Goal: Task Accomplishment & Management: Manage account settings

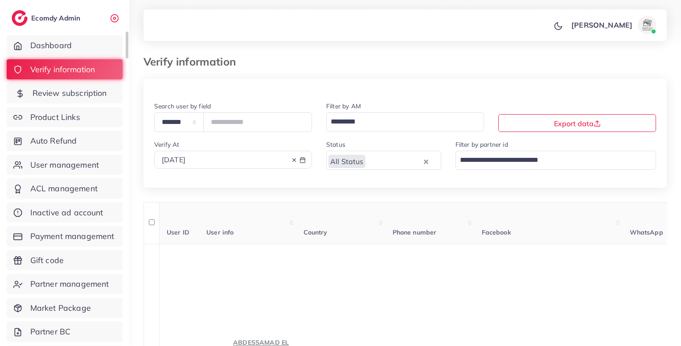
drag, startPoint x: 0, startPoint y: 0, endPoint x: 88, endPoint y: 91, distance: 126.3
click at [88, 91] on span "Review subscription" at bounding box center [70, 93] width 74 height 12
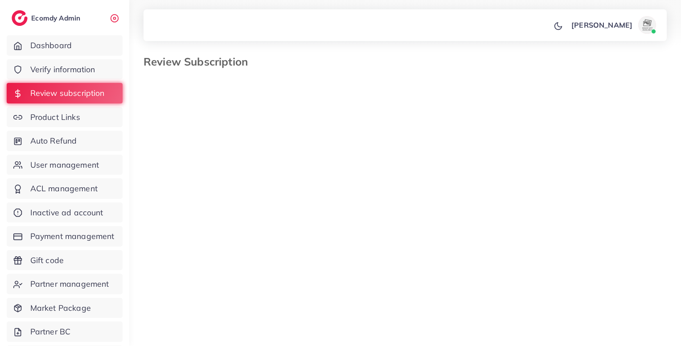
select select "*******"
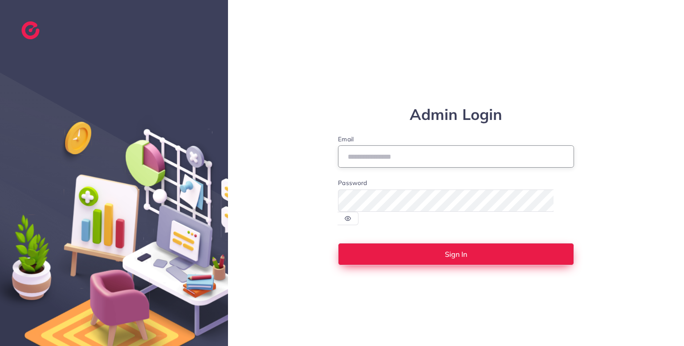
type input "**********"
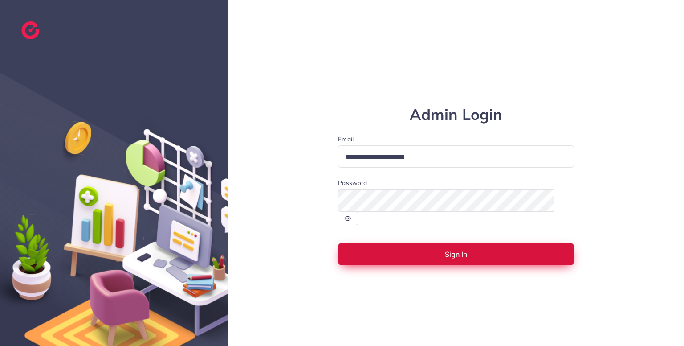
click at [408, 246] on button "Sign In" at bounding box center [456, 254] width 236 height 22
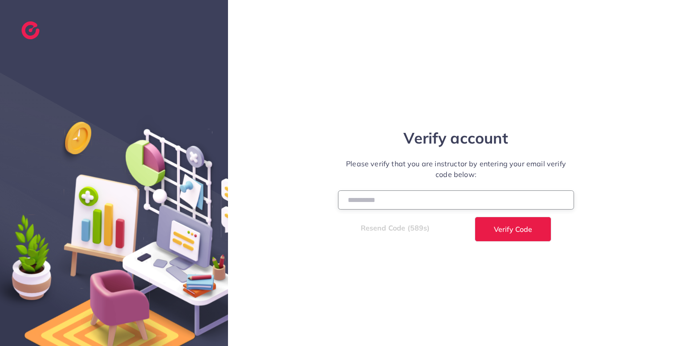
click at [378, 197] on input "number" at bounding box center [456, 199] width 236 height 19
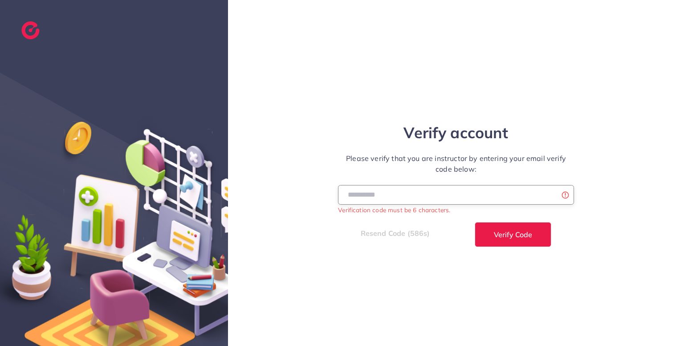
type input "******"
click at [475, 222] on button "Verify Code" at bounding box center [513, 234] width 77 height 25
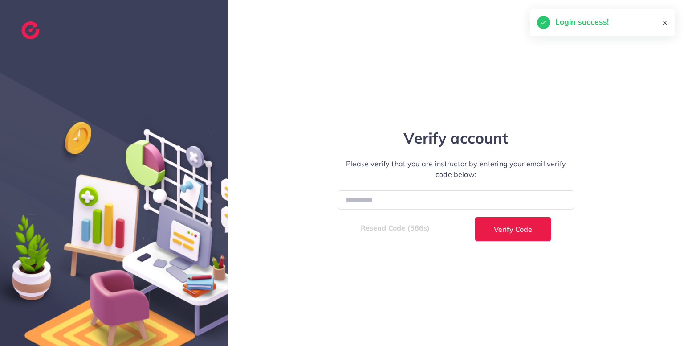
select select "*"
select select "****"
select select "*"
select select "****"
select select "*"
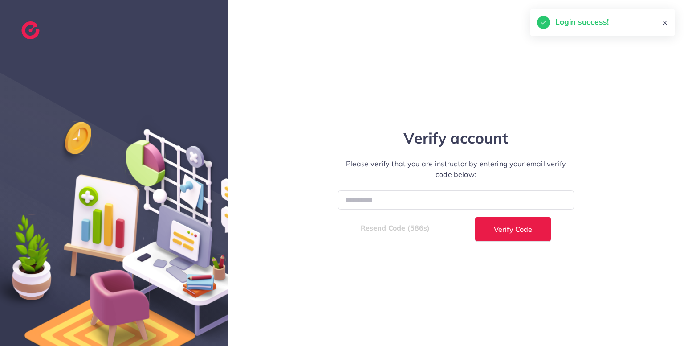
select select "****"
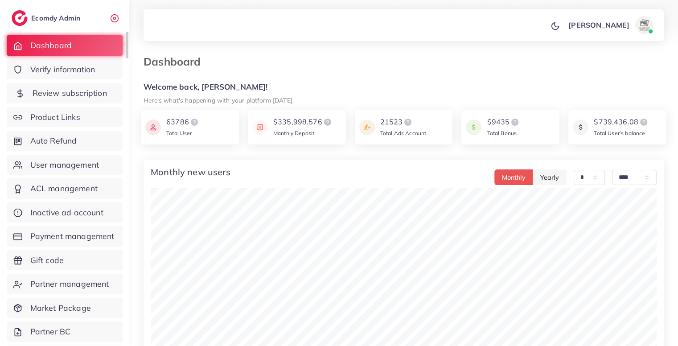
click at [102, 84] on link "Review subscription" at bounding box center [65, 93] width 116 height 20
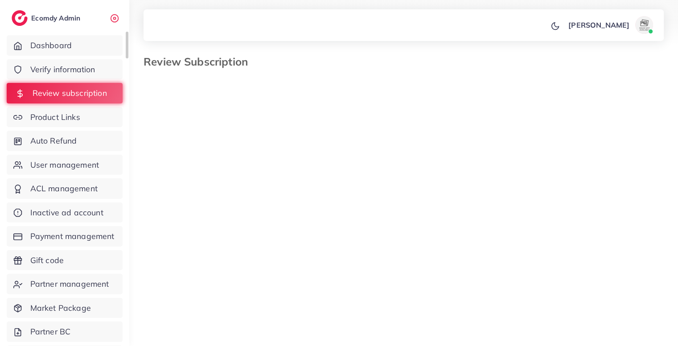
select select "*******"
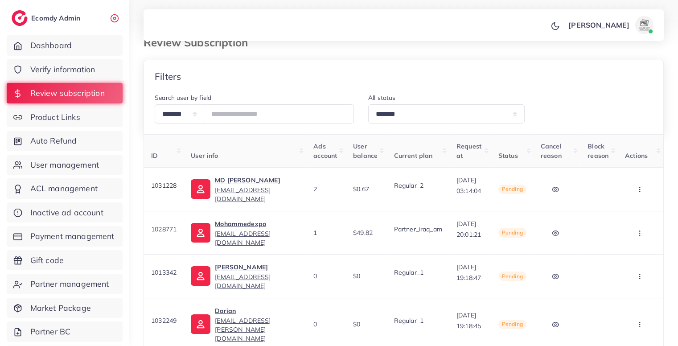
scroll to position [16, 0]
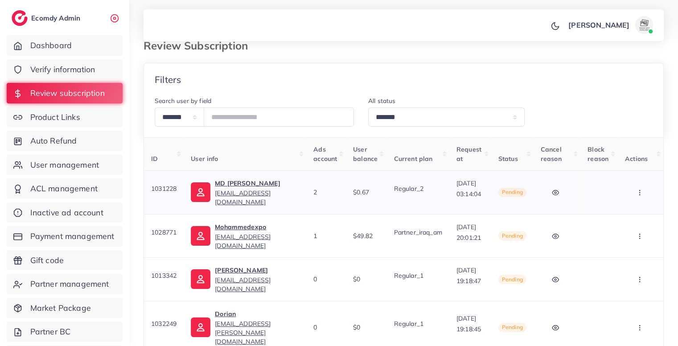
click at [640, 196] on button "button" at bounding box center [640, 192] width 31 height 20
click at [619, 235] on span "Skip" at bounding box center [616, 238] width 15 height 9
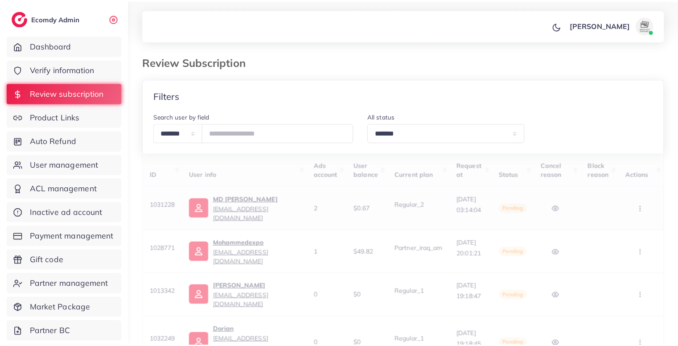
scroll to position [0, 0]
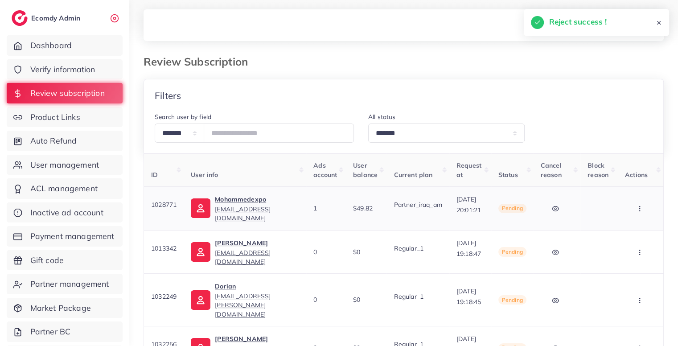
click at [643, 208] on icon "button" at bounding box center [639, 208] width 7 height 7
click at [629, 253] on link "Skip" at bounding box center [605, 255] width 70 height 20
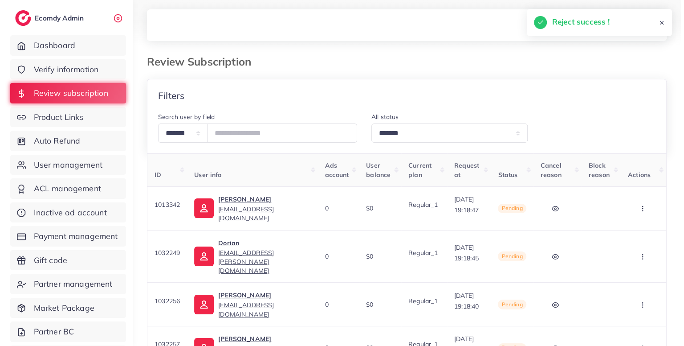
scroll to position [0, 0]
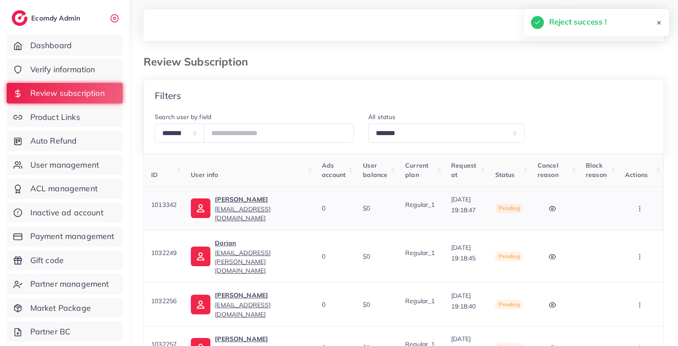
drag, startPoint x: 638, startPoint y: 214, endPoint x: 643, endPoint y: 209, distance: 7.6
click at [643, 209] on button "button" at bounding box center [640, 208] width 31 height 20
click at [642, 211] on icon "button" at bounding box center [639, 208] width 7 height 7
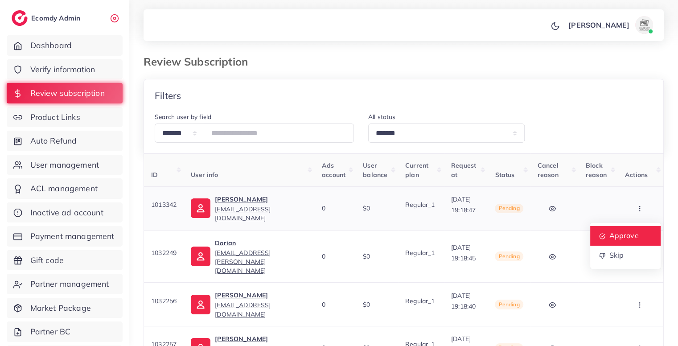
click at [627, 233] on span "Approve" at bounding box center [623, 235] width 29 height 9
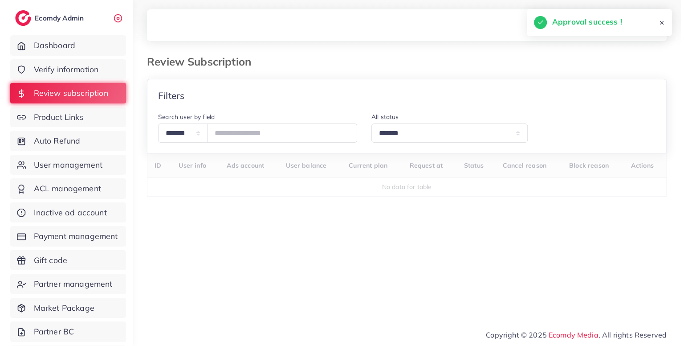
scroll to position [0, 0]
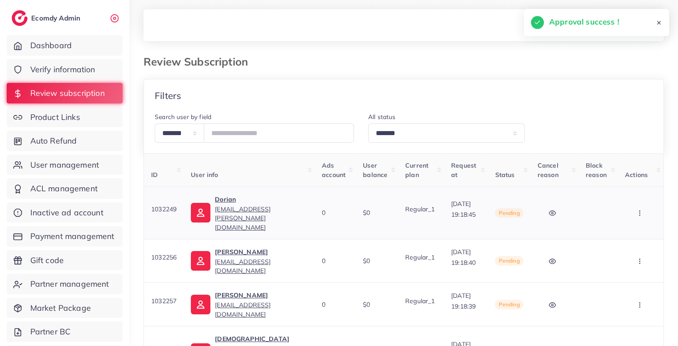
click at [644, 208] on button "button" at bounding box center [640, 213] width 31 height 20
click at [630, 231] on link "Approve" at bounding box center [625, 240] width 70 height 20
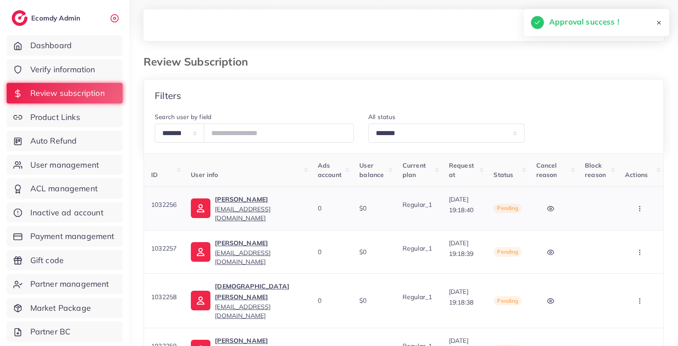
click at [645, 212] on button "button" at bounding box center [640, 208] width 31 height 20
click at [633, 229] on link "Approve" at bounding box center [625, 236] width 70 height 20
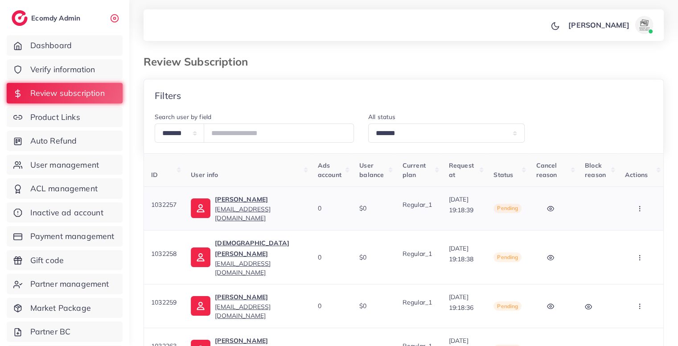
click at [647, 212] on button "button" at bounding box center [640, 208] width 31 height 20
click at [630, 233] on span "Approve" at bounding box center [623, 235] width 29 height 9
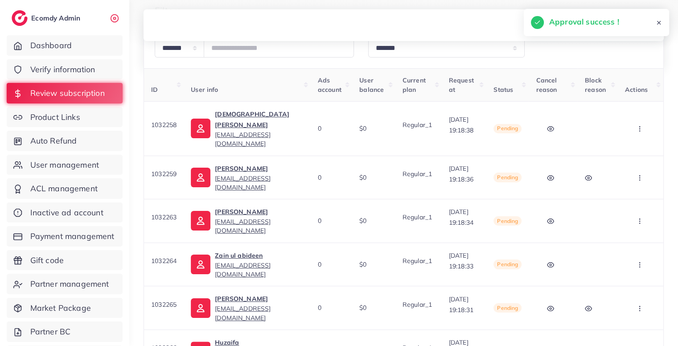
scroll to position [78, 0]
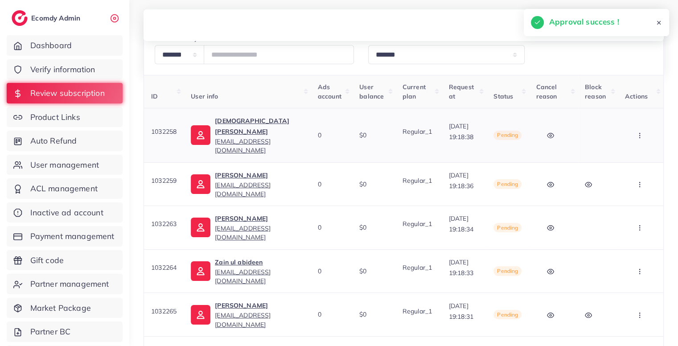
click at [641, 135] on button "button" at bounding box center [640, 135] width 31 height 20
click at [625, 159] on span "Approve" at bounding box center [623, 162] width 29 height 9
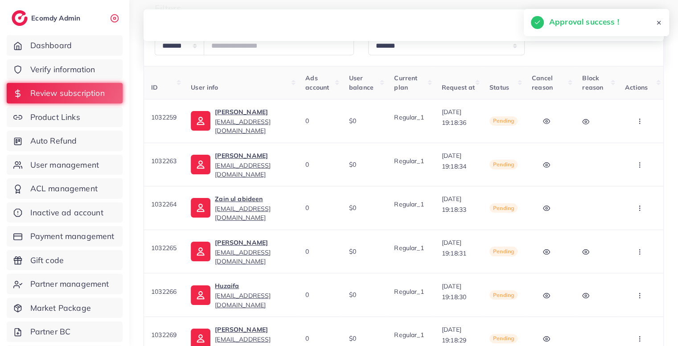
scroll to position [97, 0]
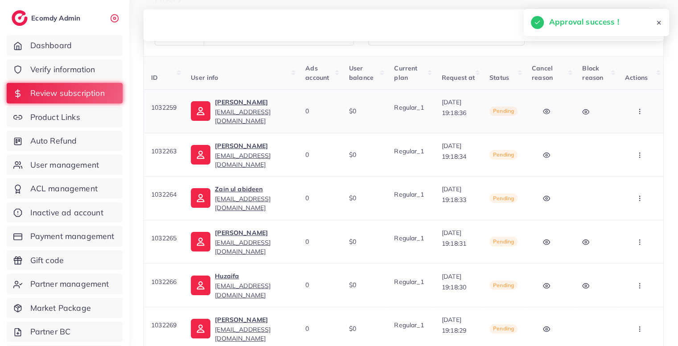
click at [645, 110] on button "button" at bounding box center [640, 111] width 31 height 20
click at [636, 131] on link "Approve" at bounding box center [625, 139] width 70 height 20
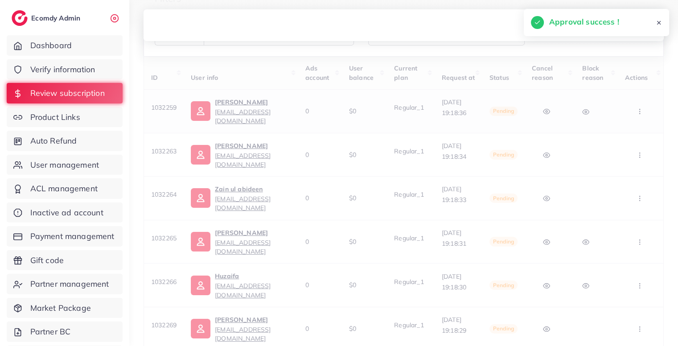
scroll to position [0, 0]
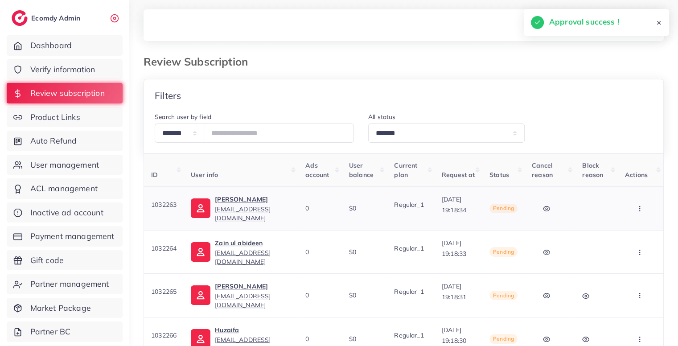
click at [639, 216] on button "button" at bounding box center [640, 208] width 31 height 20
click at [634, 229] on link "Approve" at bounding box center [625, 236] width 70 height 20
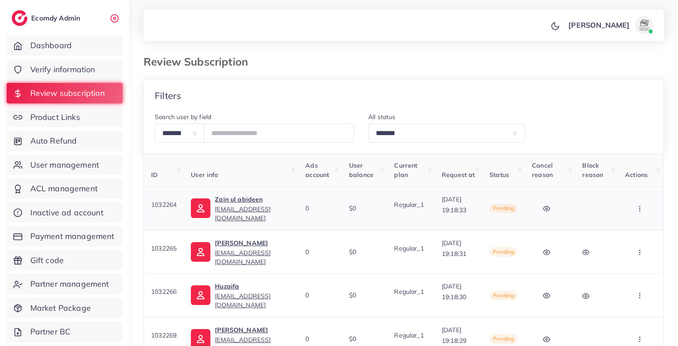
click at [638, 204] on button "button" at bounding box center [640, 208] width 31 height 20
click at [622, 230] on link "Approve" at bounding box center [625, 236] width 70 height 20
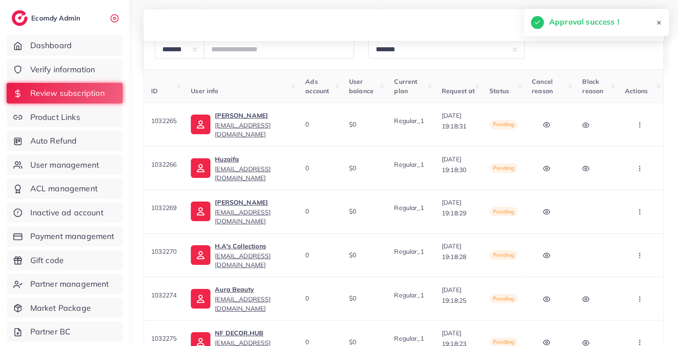
scroll to position [90, 0]
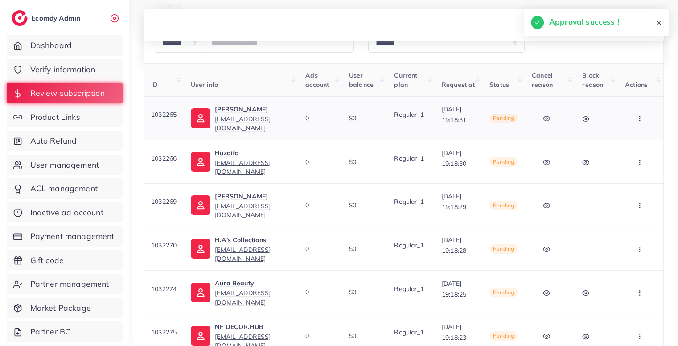
click at [643, 122] on button "button" at bounding box center [640, 118] width 31 height 20
click at [633, 141] on link "Approve" at bounding box center [625, 146] width 70 height 20
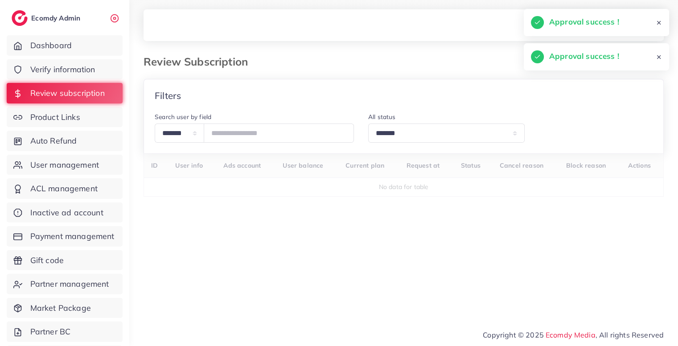
scroll to position [0, 0]
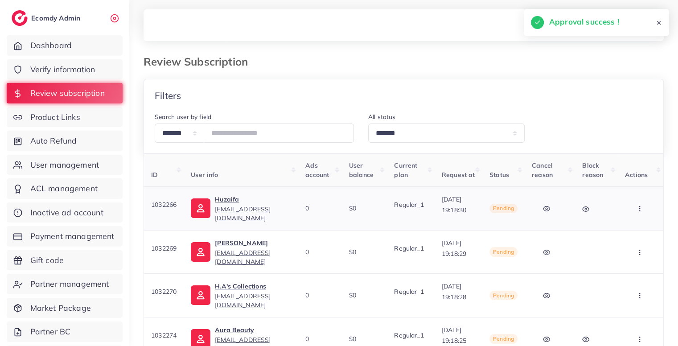
click at [652, 215] on button "button" at bounding box center [640, 208] width 31 height 20
click at [635, 228] on link "Approve" at bounding box center [625, 236] width 70 height 20
click at [638, 213] on button "button" at bounding box center [640, 208] width 31 height 20
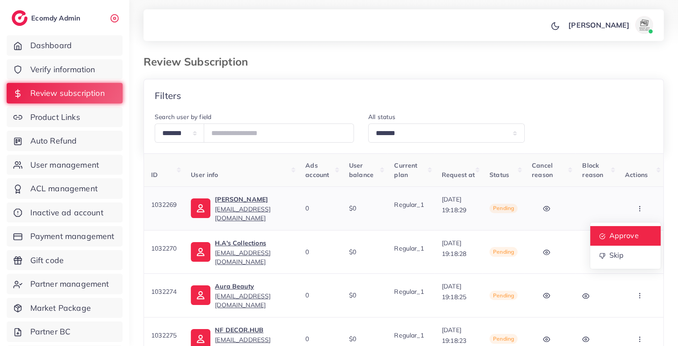
click at [624, 230] on link "Approve" at bounding box center [625, 236] width 70 height 20
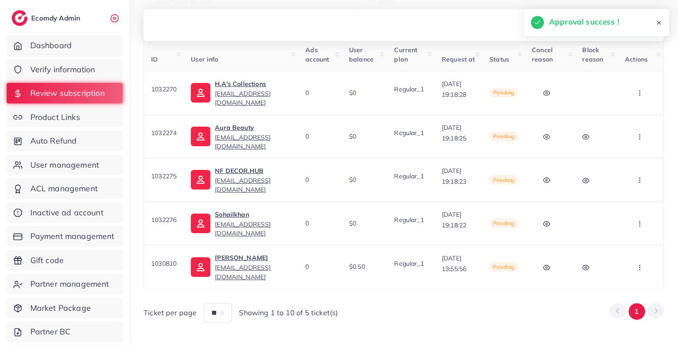
scroll to position [116, 0]
click at [642, 91] on icon "button" at bounding box center [639, 92] width 7 height 7
click at [630, 115] on span "Approve" at bounding box center [623, 119] width 29 height 9
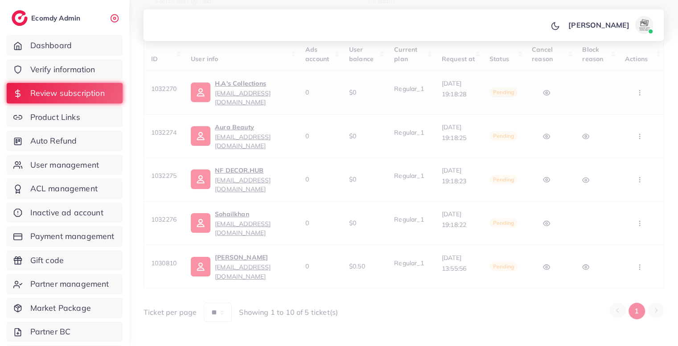
scroll to position [0, 0]
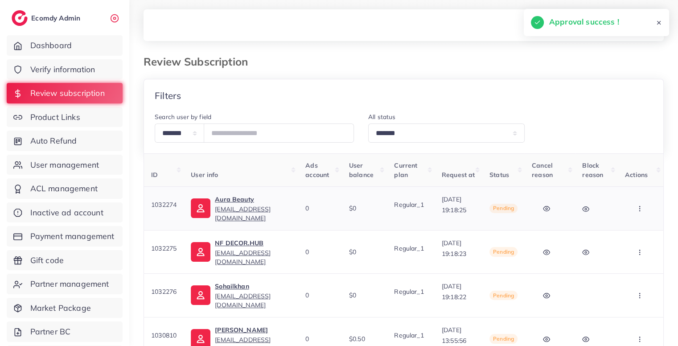
click at [635, 213] on button "button" at bounding box center [640, 208] width 31 height 20
click at [625, 230] on link "Approve" at bounding box center [625, 236] width 70 height 20
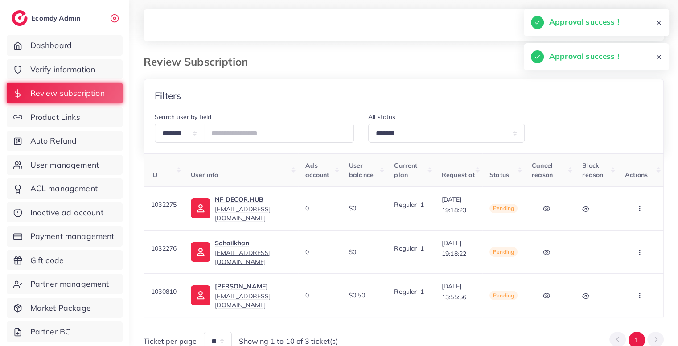
scroll to position [42, 0]
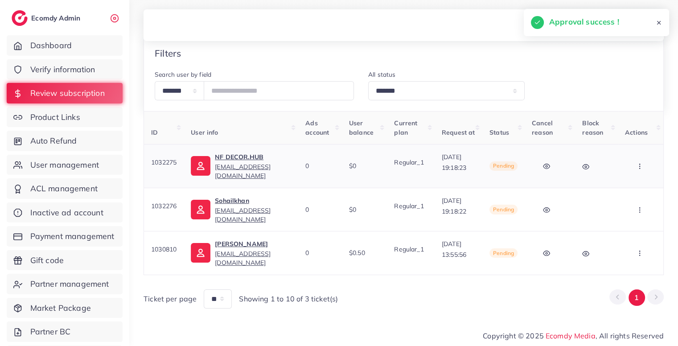
click at [642, 163] on icon "button" at bounding box center [639, 166] width 7 height 7
click at [629, 188] on link "Approve" at bounding box center [625, 194] width 70 height 20
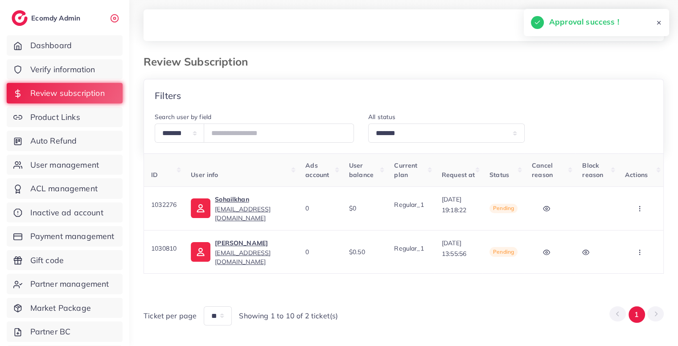
scroll to position [18, 0]
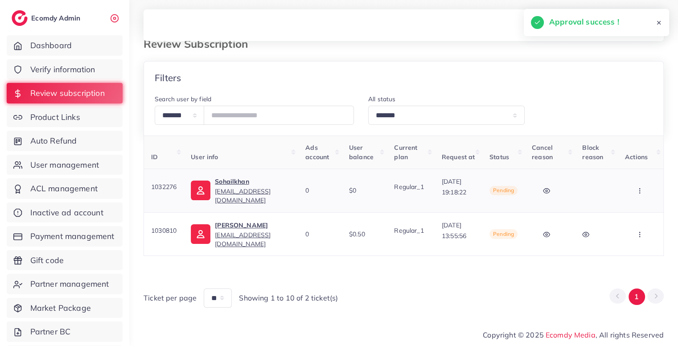
click at [633, 188] on button "button" at bounding box center [640, 190] width 31 height 20
drag, startPoint x: 633, startPoint y: 188, endPoint x: 622, endPoint y: 217, distance: 31.0
click at [625, 200] on div "Approve Skip" at bounding box center [640, 190] width 31 height 20
click at [622, 217] on span "Approve" at bounding box center [623, 217] width 29 height 9
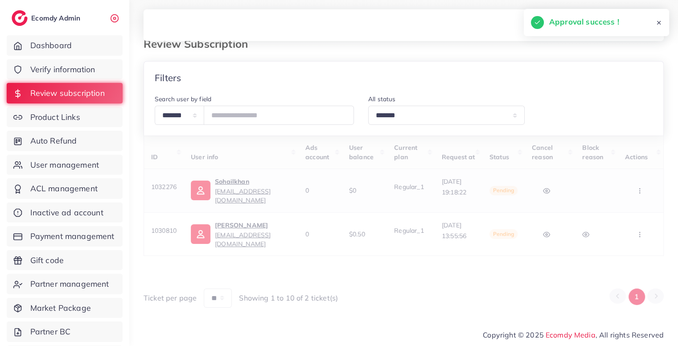
scroll to position [0, 0]
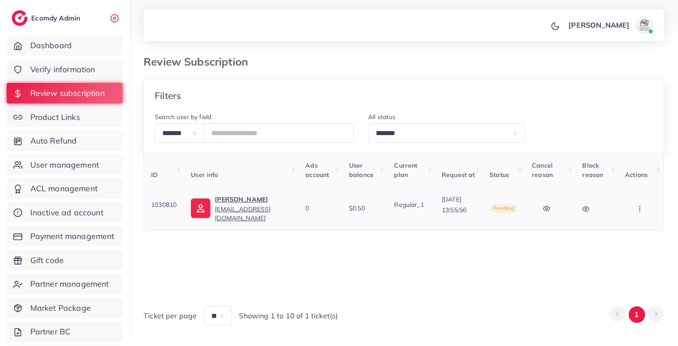
click at [654, 207] on button "button" at bounding box center [640, 208] width 31 height 20
click at [629, 240] on link "Approve" at bounding box center [625, 236] width 70 height 20
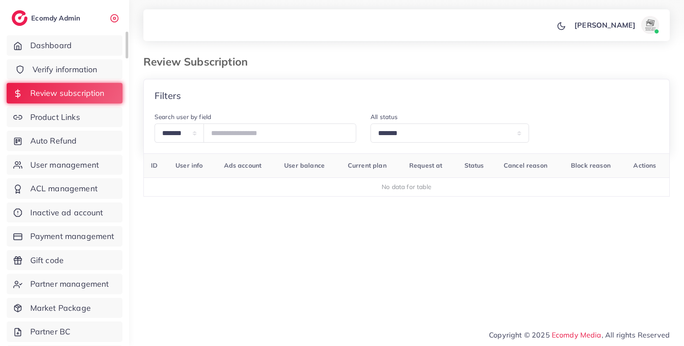
click at [114, 59] on link "Verify information" at bounding box center [65, 69] width 116 height 20
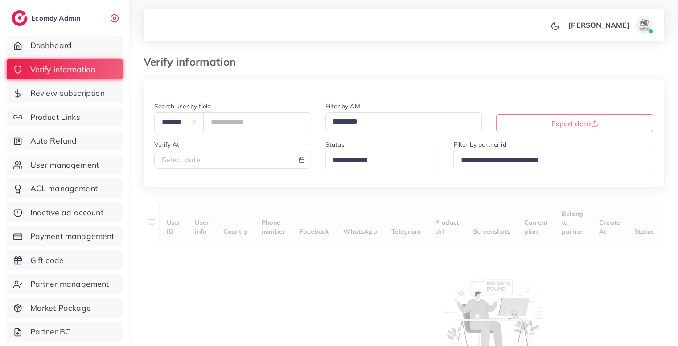
click at [365, 174] on div "Status Loading..." at bounding box center [382, 157] width 128 height 37
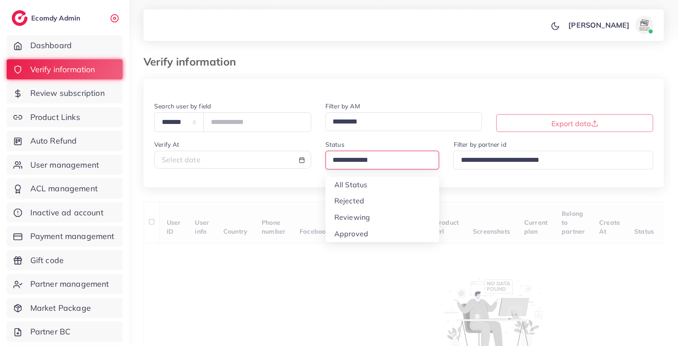
click at [386, 159] on input "Search for option" at bounding box center [378, 160] width 98 height 14
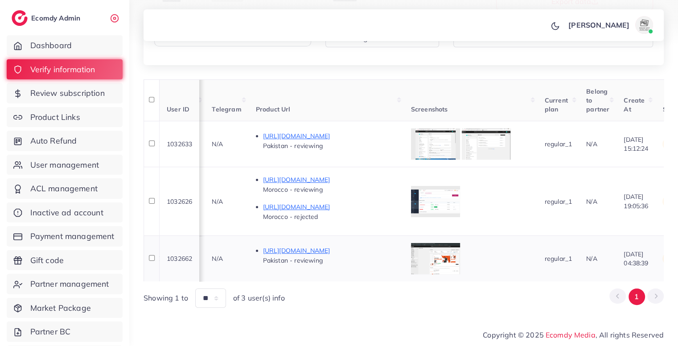
scroll to position [0, 471]
click at [332, 245] on p "https://prodomart.com/" at bounding box center [330, 250] width 134 height 11
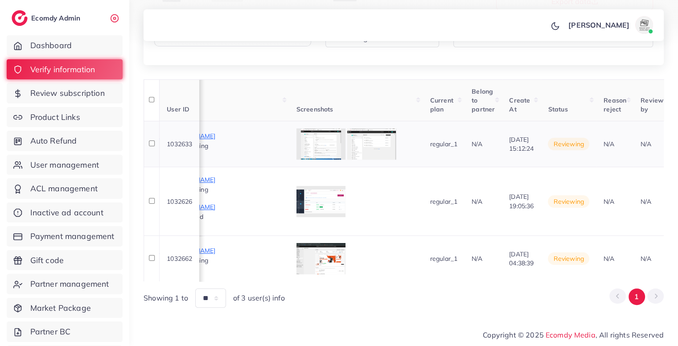
scroll to position [0, 589]
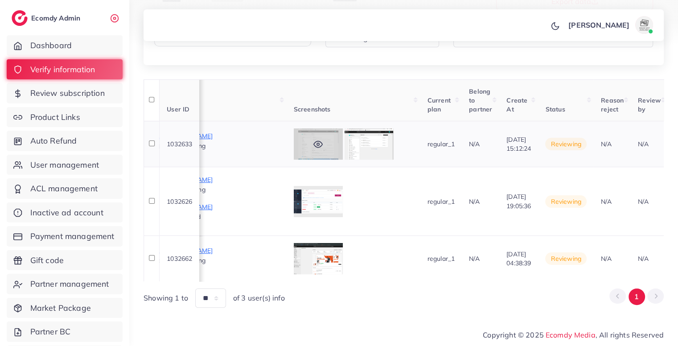
click at [343, 143] on div at bounding box center [318, 143] width 49 height 31
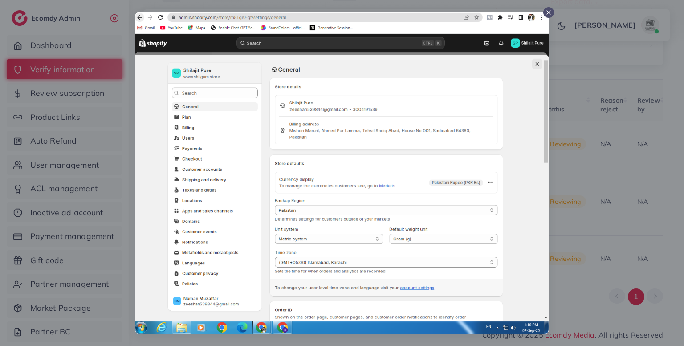
click at [621, 117] on div at bounding box center [342, 173] width 684 height 346
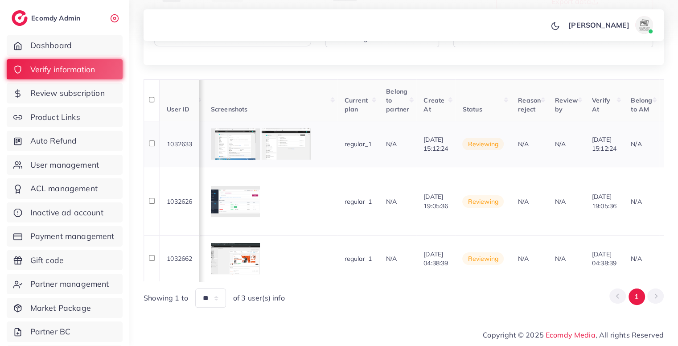
scroll to position [0, 777]
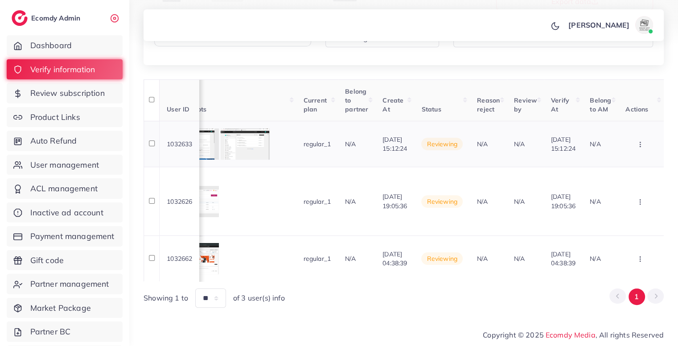
click at [645, 140] on button "button" at bounding box center [640, 144] width 31 height 20
click at [623, 184] on link "Reject" at bounding box center [625, 191] width 70 height 20
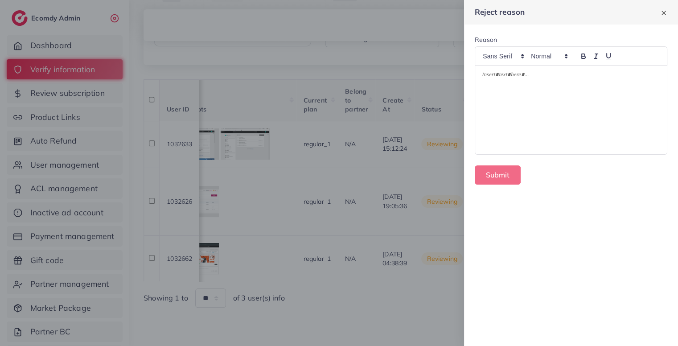
click at [580, 114] on div at bounding box center [571, 109] width 192 height 89
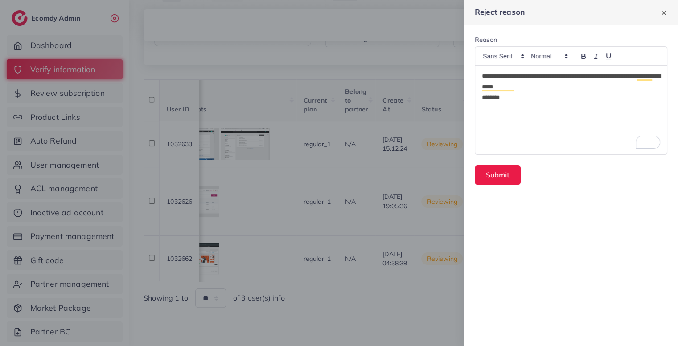
click at [531, 84] on p "**********" at bounding box center [571, 81] width 178 height 21
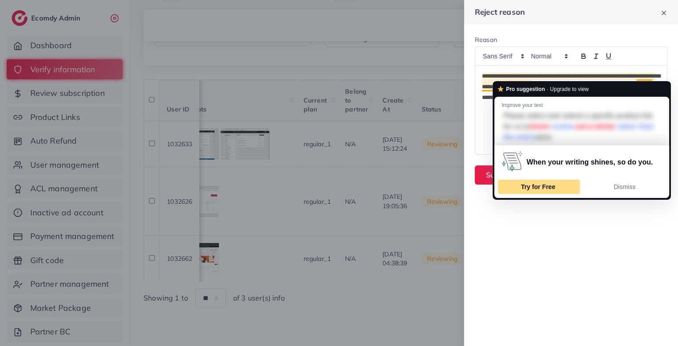
click at [536, 186] on span "Try for Free" at bounding box center [537, 186] width 34 height 7
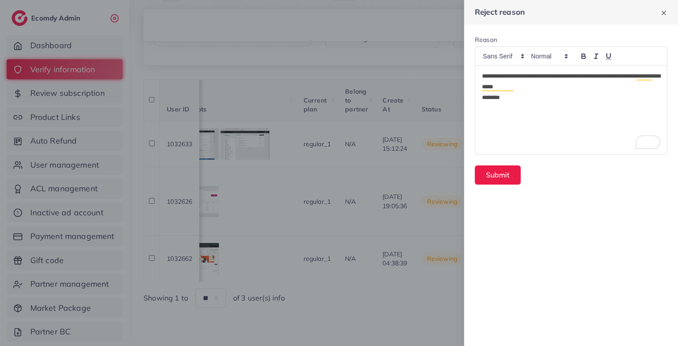
click at [577, 99] on p "*******" at bounding box center [571, 97] width 178 height 11
click at [505, 170] on button "Submit" at bounding box center [497, 174] width 46 height 19
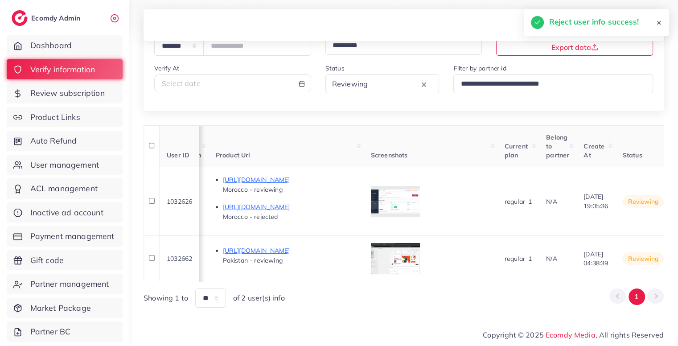
scroll to position [0, 421]
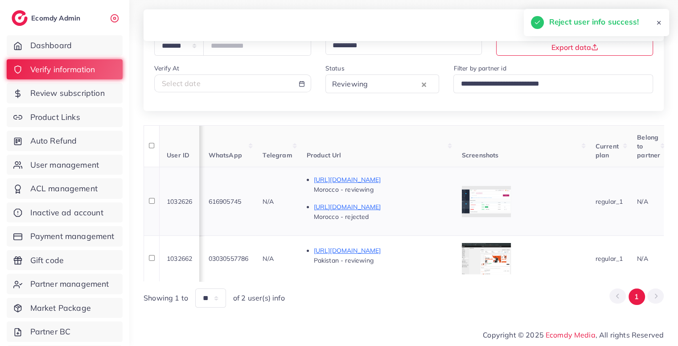
click at [438, 176] on p "https://neoflexma.com/pages/shoes" at bounding box center [381, 179] width 134 height 11
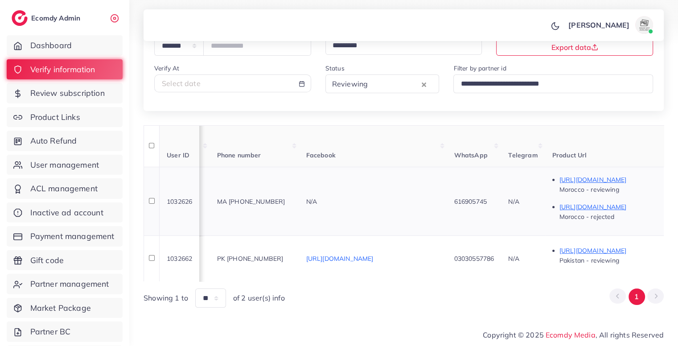
scroll to position [0, 0]
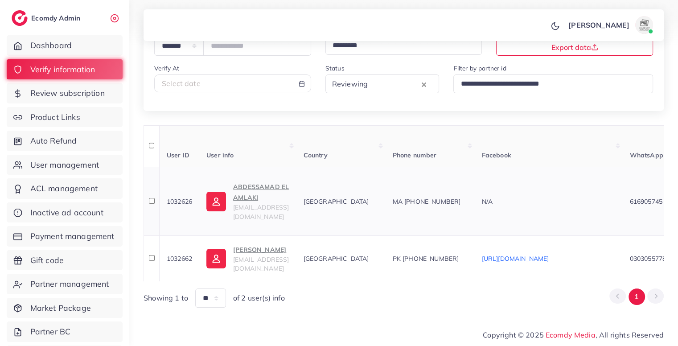
click at [245, 193] on p "ABDESSAMAD EL AMLAKI" at bounding box center [261, 191] width 56 height 21
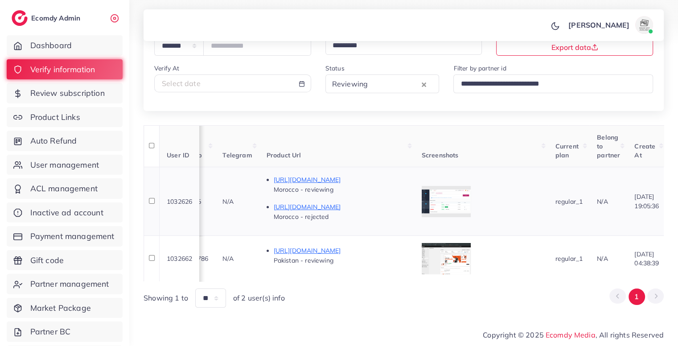
scroll to position [0, 511]
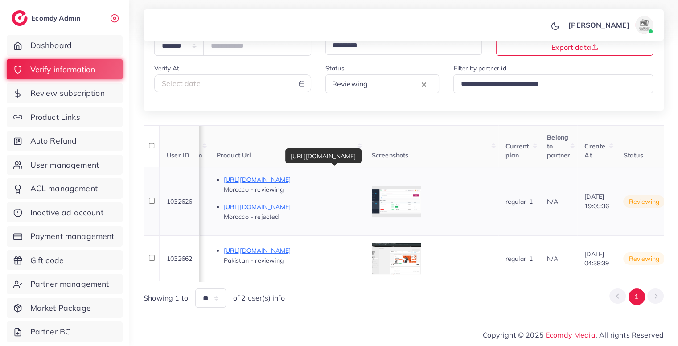
click at [350, 174] on p "https://neoflexma.com/pages/shoes" at bounding box center [291, 179] width 134 height 11
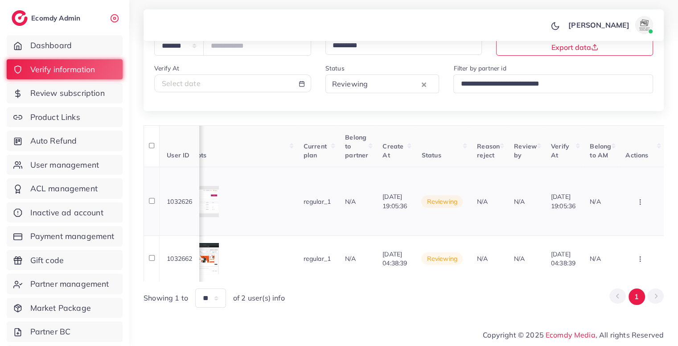
scroll to position [0, 777]
click at [642, 199] on button "button" at bounding box center [640, 201] width 31 height 20
click at [612, 157] on span "Reject" at bounding box center [609, 159] width 21 height 9
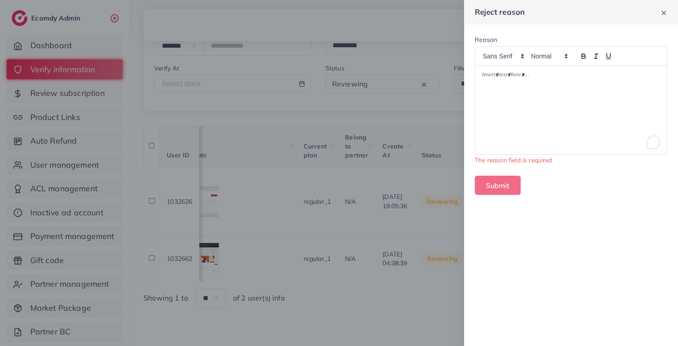
click at [565, 101] on div "To enrich screen reader interactions, please activate Accessibility in Grammarl…" at bounding box center [571, 109] width 192 height 89
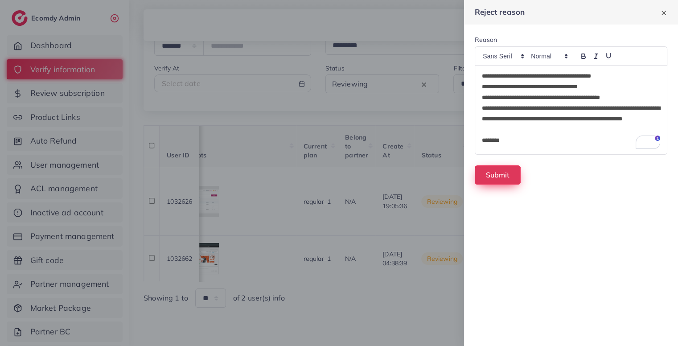
click at [495, 180] on button "Submit" at bounding box center [497, 174] width 46 height 19
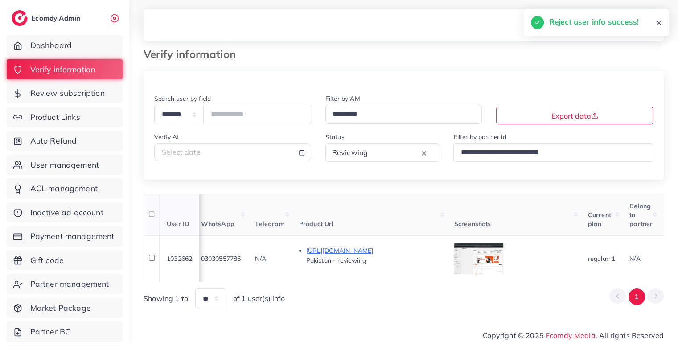
scroll to position [0, 415]
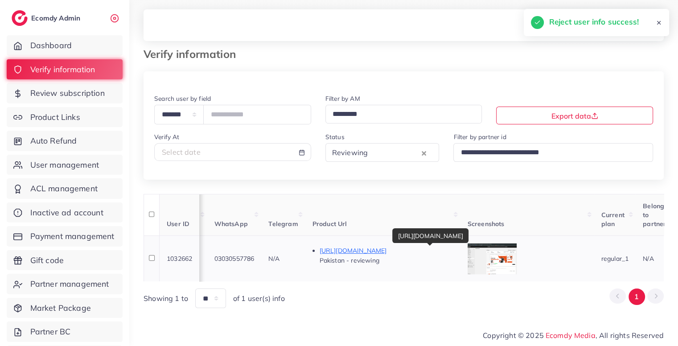
click at [405, 245] on p "https://prodomart.com/" at bounding box center [386, 250] width 134 height 11
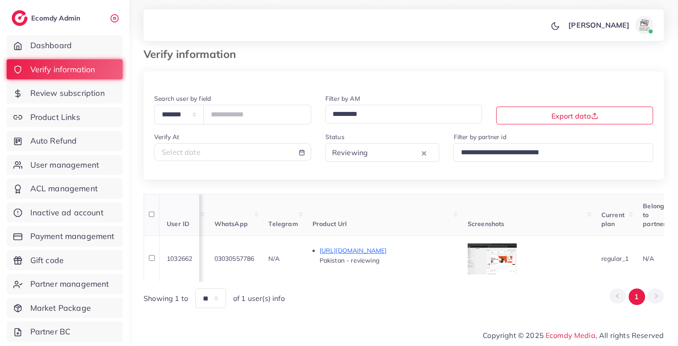
scroll to position [0, 0]
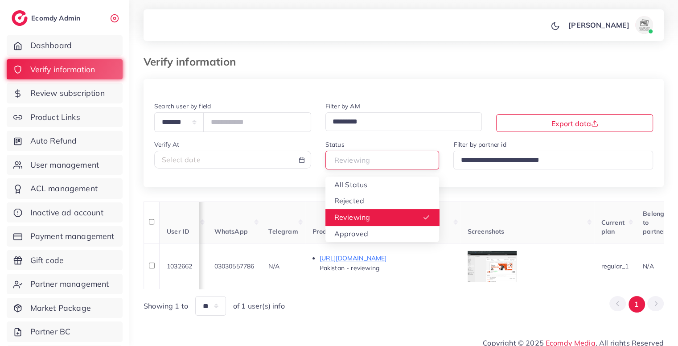
click at [385, 163] on input "Search for option" at bounding box center [378, 160] width 98 height 14
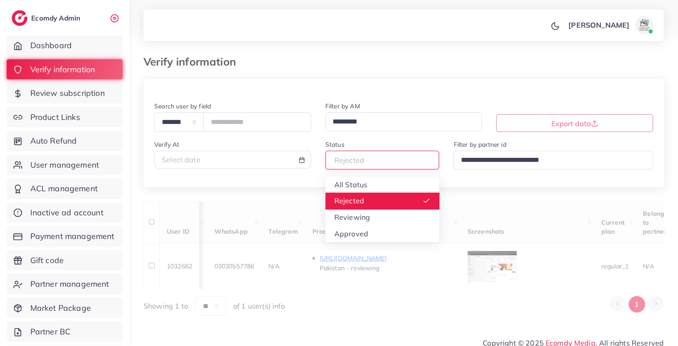
click at [387, 155] on input "Search for option" at bounding box center [378, 160] width 98 height 14
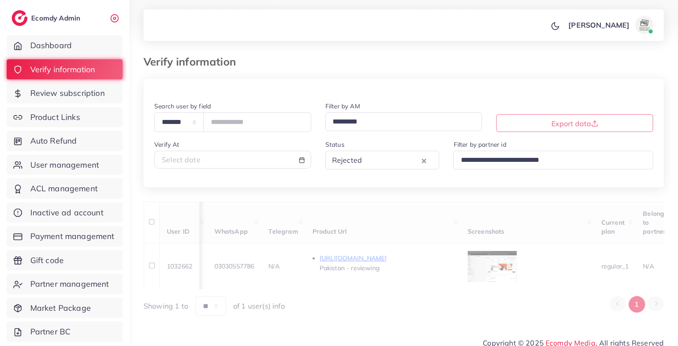
click at [205, 164] on div "Select date" at bounding box center [233, 160] width 142 height 10
select select "*"
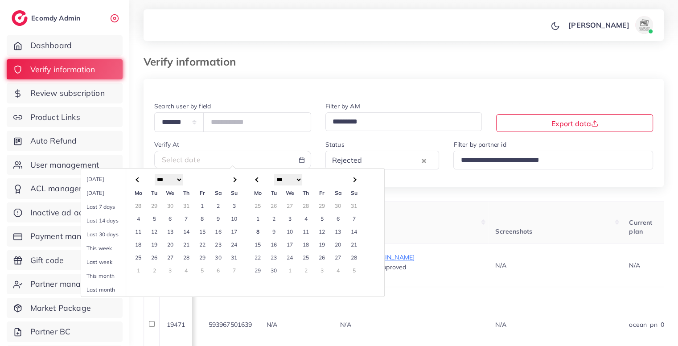
click at [257, 229] on td "8" at bounding box center [257, 231] width 16 height 13
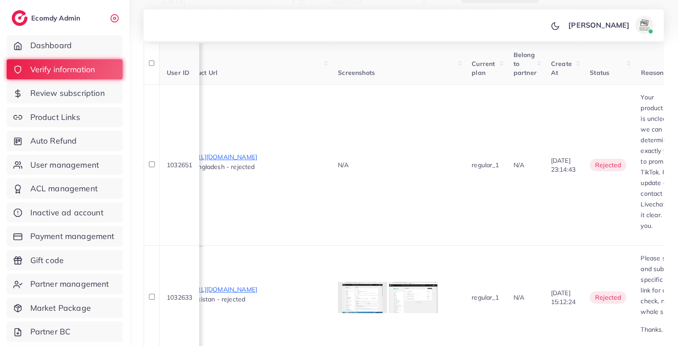
scroll to position [0, 453]
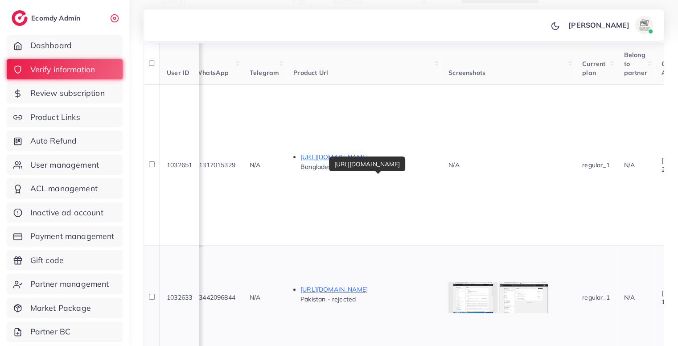
click at [417, 284] on p "https://www.shilgum.store/products/hmaliyan-shilajit" at bounding box center [367, 289] width 134 height 11
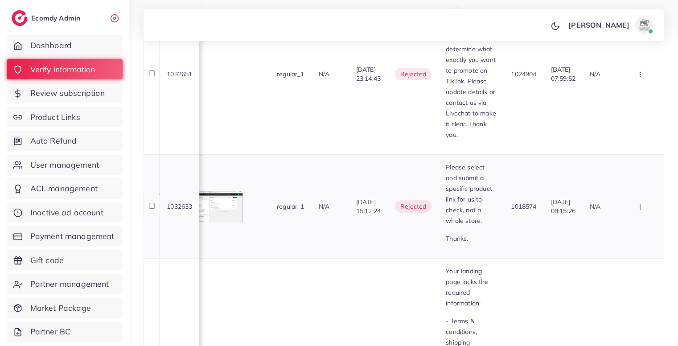
scroll to position [0, 857]
click at [646, 196] on button "button" at bounding box center [640, 206] width 31 height 20
click at [616, 249] on span "Reject" at bounding box center [609, 253] width 21 height 9
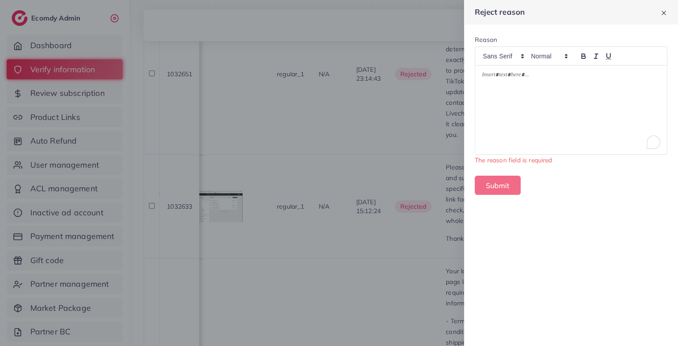
click at [564, 88] on div "To enrich screen reader interactions, please activate Accessibility in Grammarl…" at bounding box center [571, 109] width 192 height 89
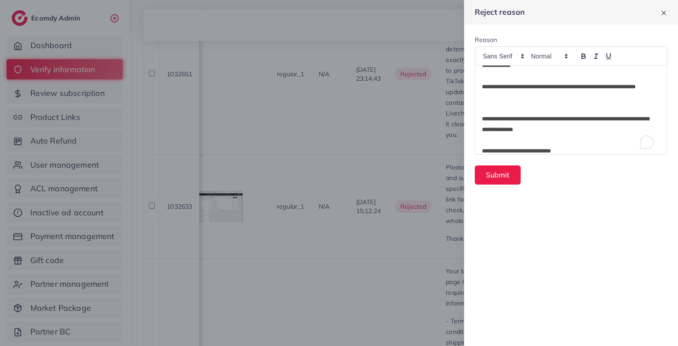
scroll to position [0, 0]
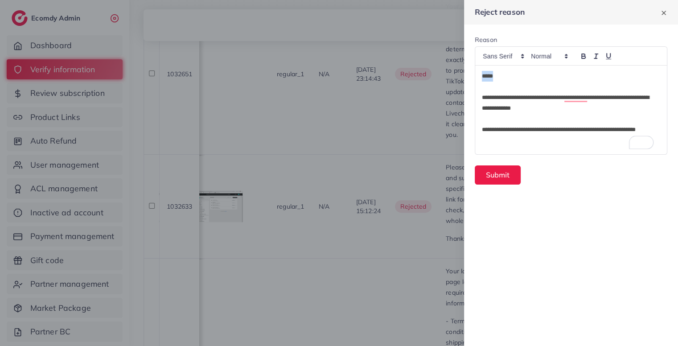
drag, startPoint x: 496, startPoint y: 78, endPoint x: 481, endPoint y: 75, distance: 15.3
click at [482, 75] on p "****" at bounding box center [568, 76] width 172 height 11
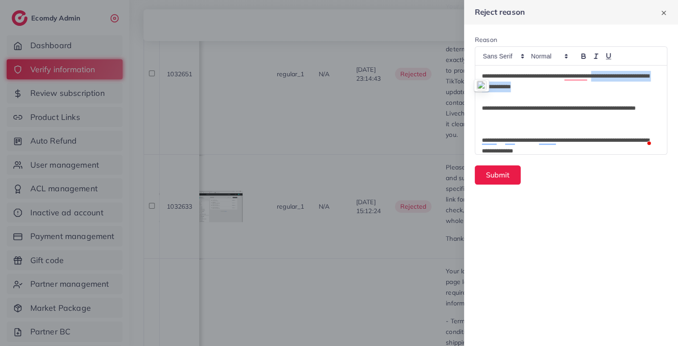
drag, startPoint x: 615, startPoint y: 78, endPoint x: 624, endPoint y: 90, distance: 14.6
click at [624, 90] on p "**********" at bounding box center [568, 81] width 172 height 21
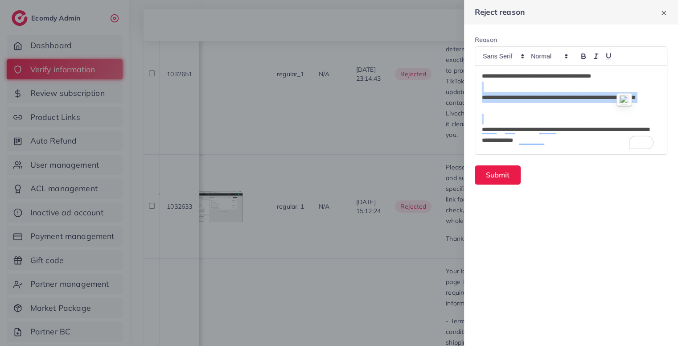
drag, startPoint x: 482, startPoint y: 85, endPoint x: 511, endPoint y: 116, distance: 42.9
click at [511, 116] on div "**********" at bounding box center [571, 109] width 192 height 89
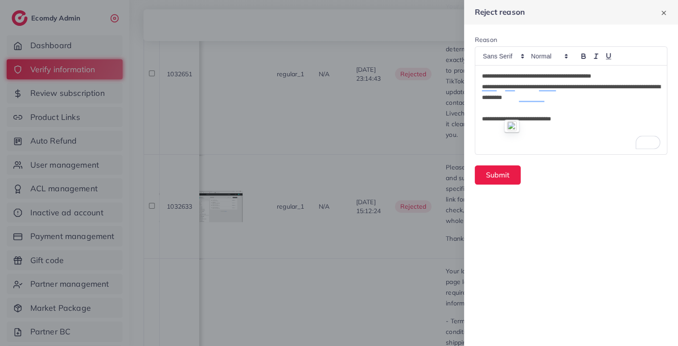
click at [534, 112] on p "To enrich screen reader interactions, please activate Accessibility in Grammarl…" at bounding box center [571, 108] width 178 height 11
click at [584, 107] on p "**********" at bounding box center [571, 108] width 178 height 11
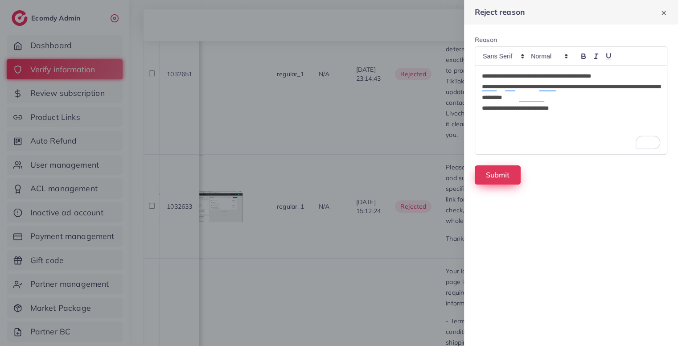
click at [510, 171] on button "Submit" at bounding box center [497, 174] width 46 height 19
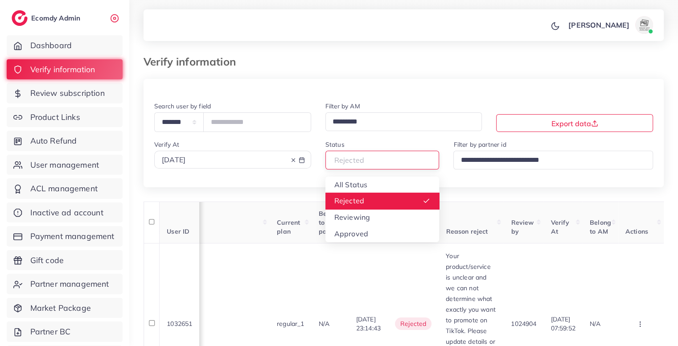
click at [387, 158] on input "Search for option" at bounding box center [378, 160] width 98 height 14
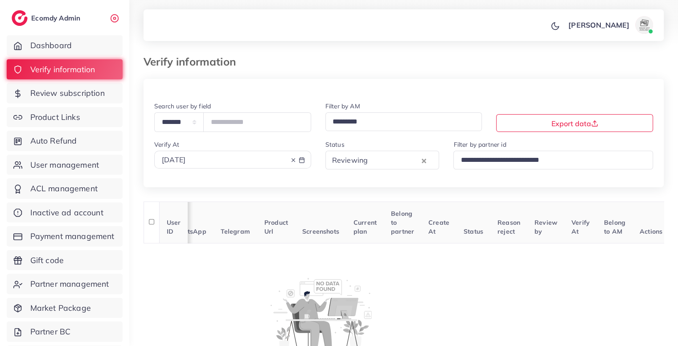
click at [292, 162] on line at bounding box center [292, 160] width 3 height 3
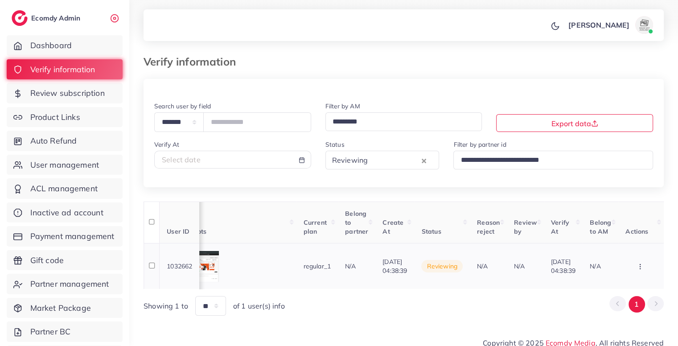
scroll to position [0, 777]
click at [649, 268] on button "button" at bounding box center [640, 266] width 31 height 20
click at [632, 237] on link "Reject" at bounding box center [625, 237] width 70 height 20
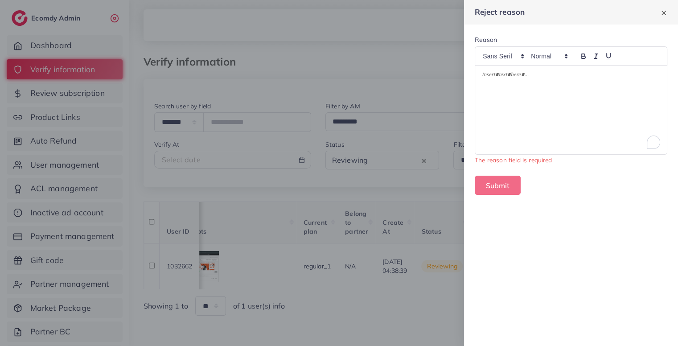
click at [543, 118] on div "To enrich screen reader interactions, please activate Accessibility in Grammarl…" at bounding box center [571, 109] width 192 height 89
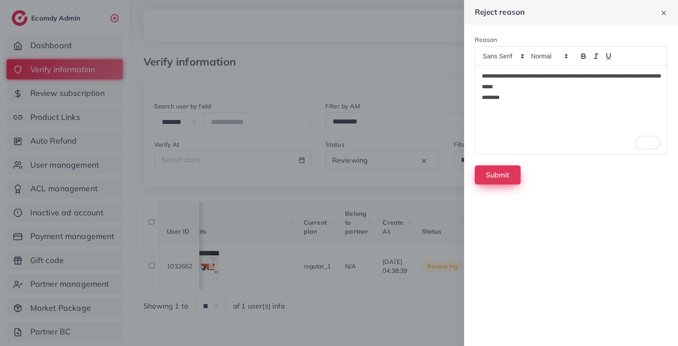
click at [509, 180] on button "Submit" at bounding box center [497, 174] width 46 height 19
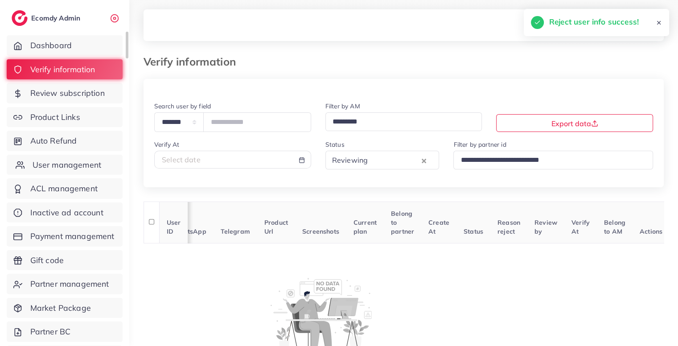
click at [89, 170] on span "User management" at bounding box center [67, 165] width 69 height 12
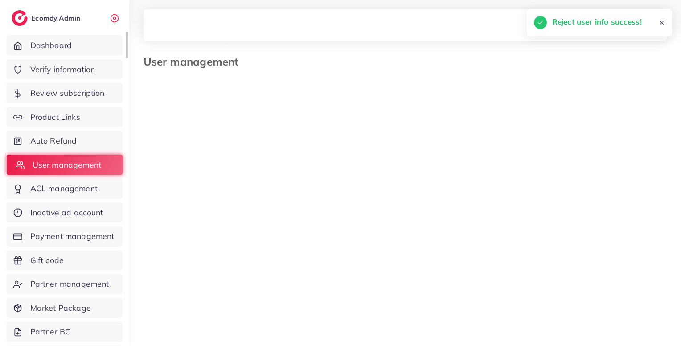
select select "*"
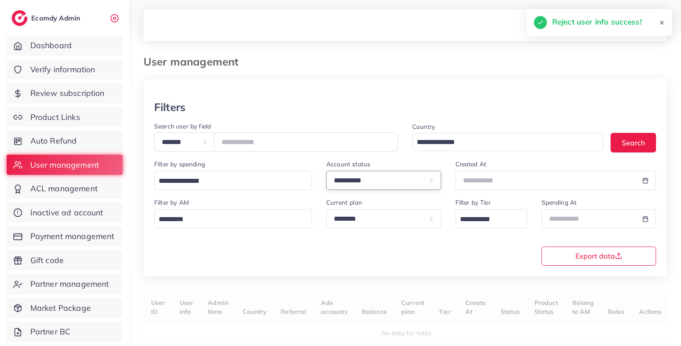
drag, startPoint x: 406, startPoint y: 180, endPoint x: 370, endPoint y: 233, distance: 63.1
click at [370, 233] on div "**********" at bounding box center [404, 189] width 523 height 176
select select "*******"
click at [326, 172] on select "**********" at bounding box center [383, 180] width 115 height 19
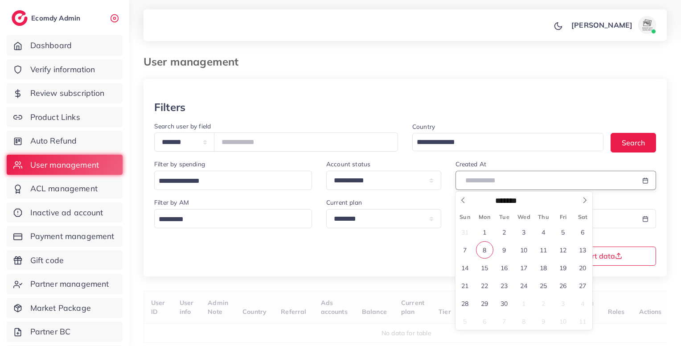
click at [512, 180] on input "text" at bounding box center [545, 180] width 180 height 19
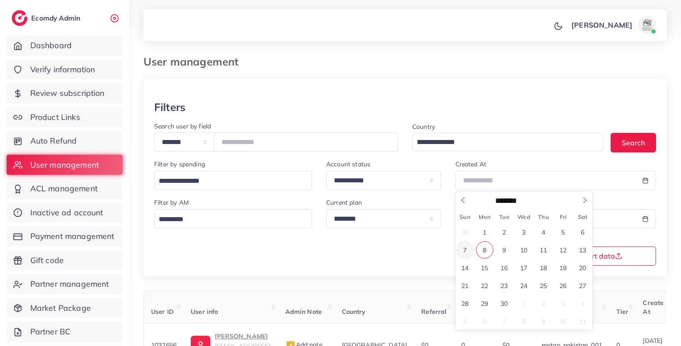
click at [463, 250] on span "7" at bounding box center [464, 249] width 17 height 17
type input "**********"
click at [463, 250] on span "7" at bounding box center [464, 249] width 17 height 17
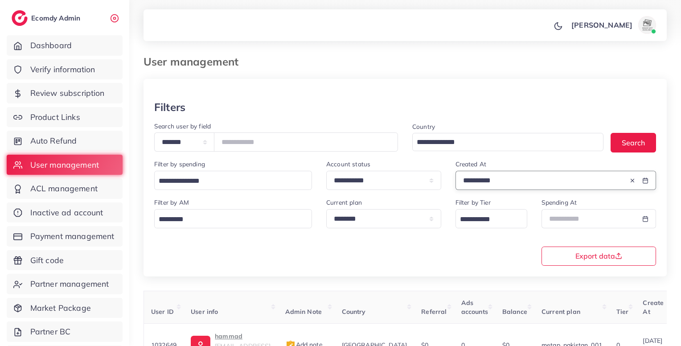
scroll to position [150, 0]
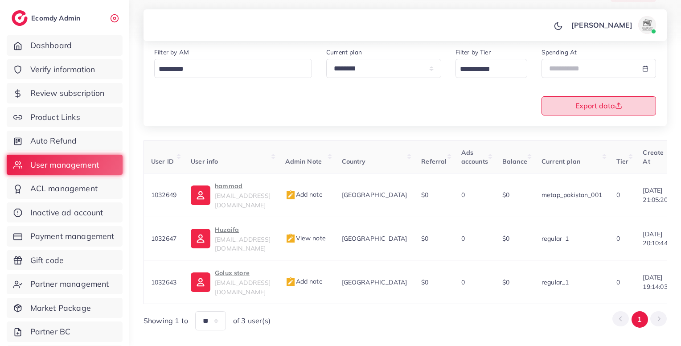
click at [592, 109] on span "Export data" at bounding box center [598, 105] width 47 height 7
click at [237, 188] on p "hammad" at bounding box center [243, 185] width 56 height 11
click at [323, 190] on span "Add note" at bounding box center [303, 194] width 37 height 8
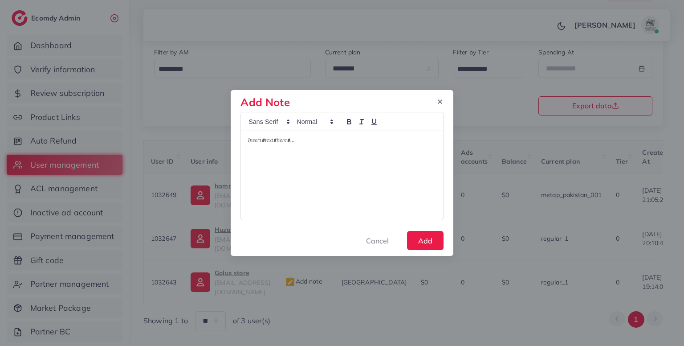
click at [325, 160] on div at bounding box center [342, 175] width 202 height 89
click at [428, 237] on button "Add" at bounding box center [425, 240] width 37 height 19
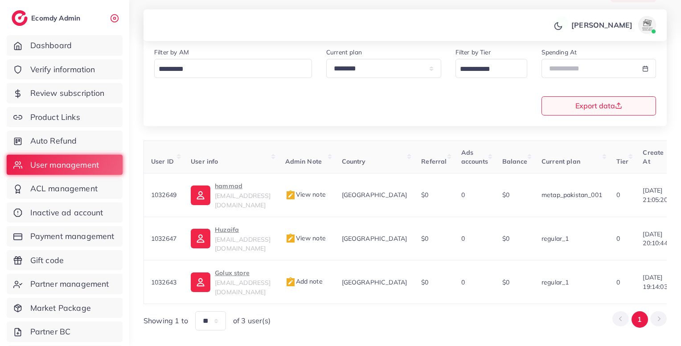
scroll to position [0, 231]
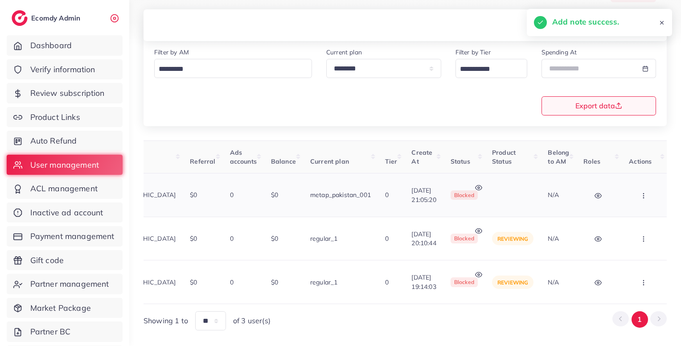
click at [647, 197] on button "button" at bounding box center [644, 195] width 31 height 20
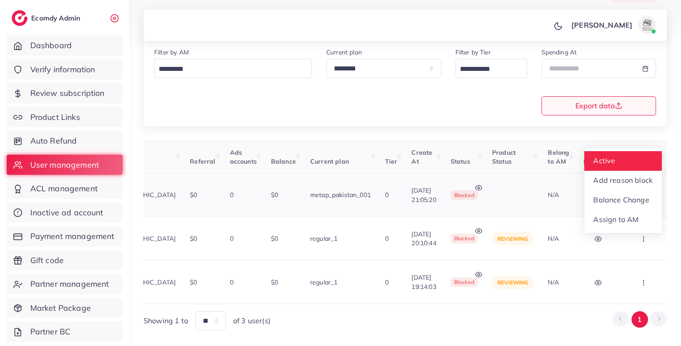
click at [615, 157] on link "Active" at bounding box center [623, 161] width 78 height 20
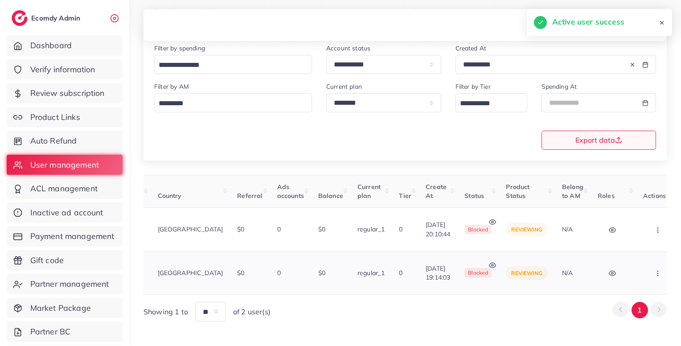
scroll to position [0, 0]
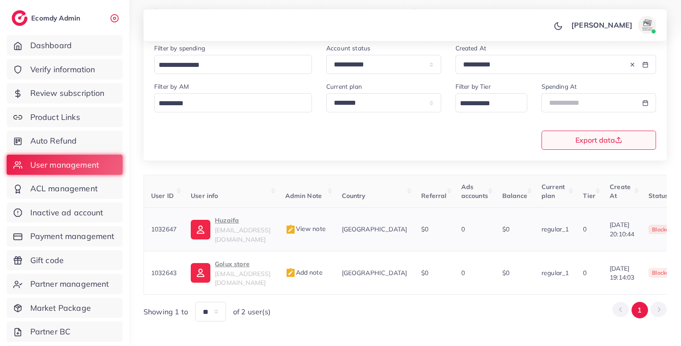
click at [326, 225] on span "View note" at bounding box center [305, 229] width 41 height 8
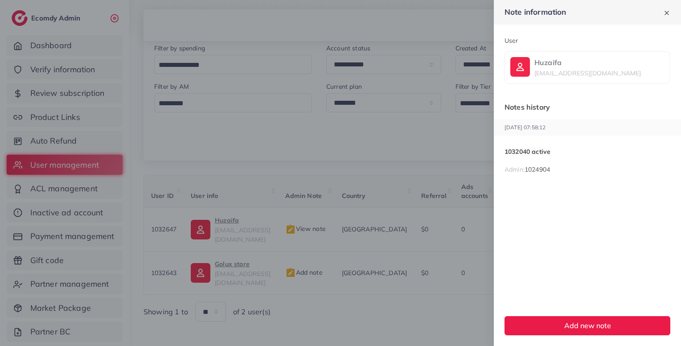
click at [319, 284] on div at bounding box center [340, 173] width 681 height 346
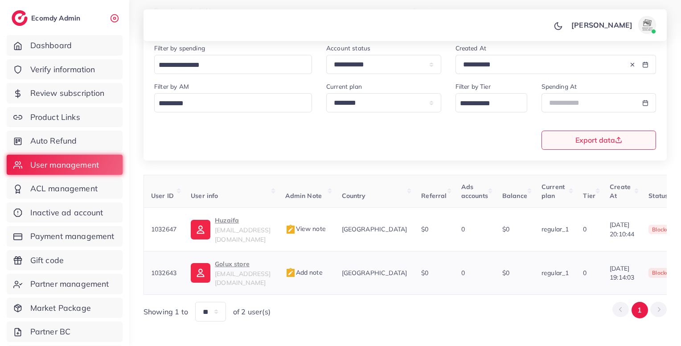
click at [237, 260] on p "Golux store" at bounding box center [243, 263] width 56 height 11
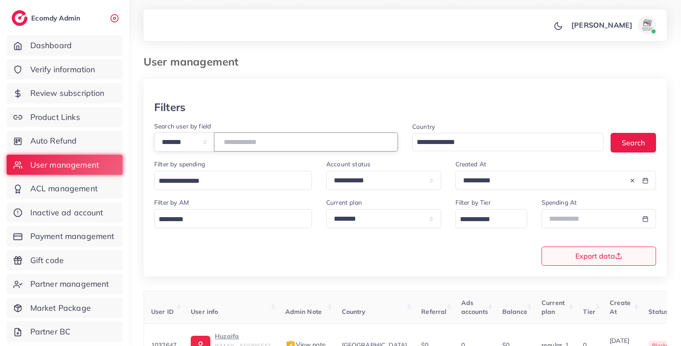
click at [257, 141] on input "number" at bounding box center [306, 141] width 184 height 19
paste input "*******"
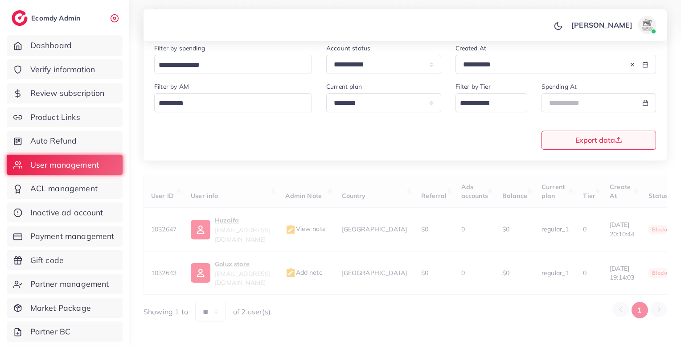
scroll to position [82, 0]
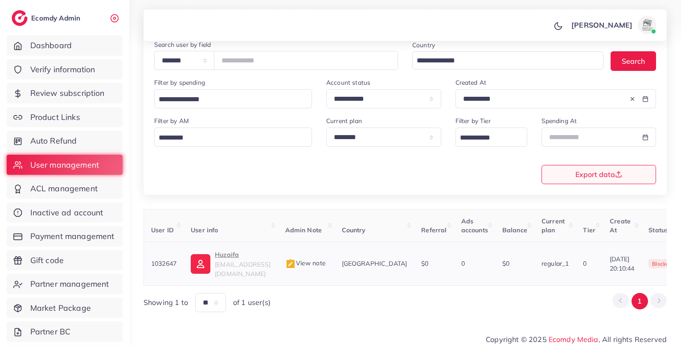
click at [323, 259] on span "View note" at bounding box center [305, 263] width 41 height 8
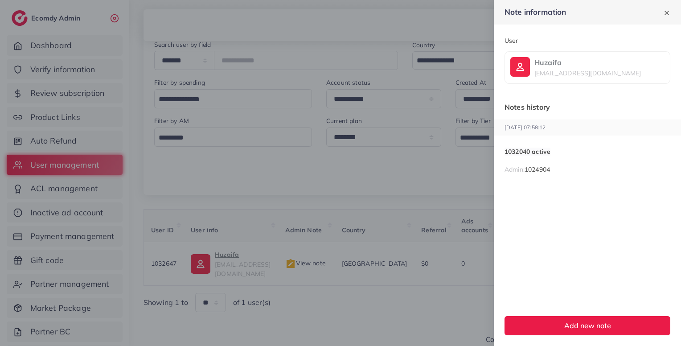
click at [243, 69] on div at bounding box center [340, 173] width 681 height 346
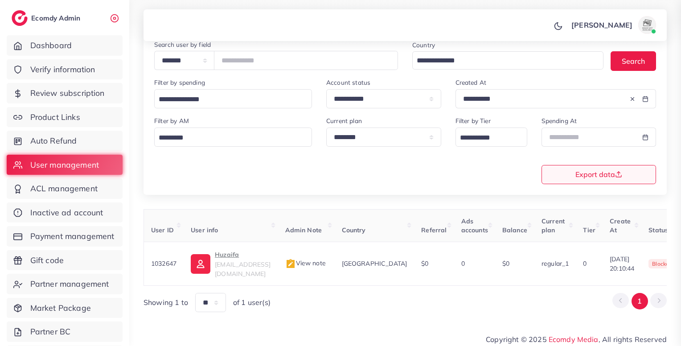
click at [243, 69] on div at bounding box center [340, 173] width 681 height 346
click at [243, 69] on input "*******" at bounding box center [306, 60] width 184 height 19
paste input "number"
type input "*******"
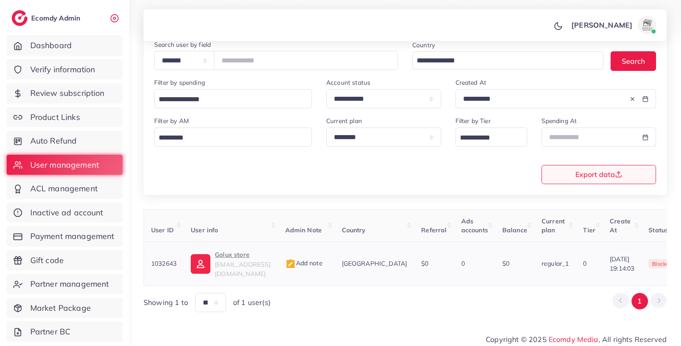
click at [321, 259] on span "Add note" at bounding box center [303, 263] width 37 height 8
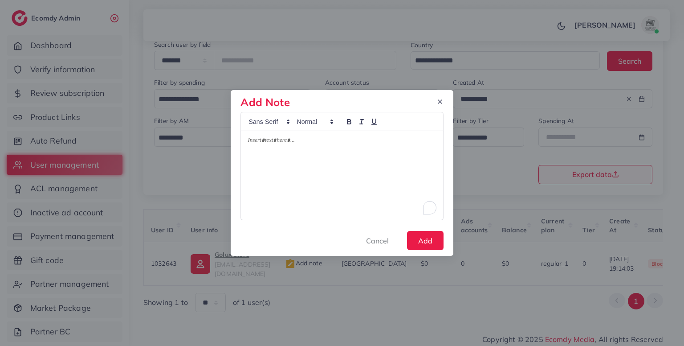
click at [323, 181] on div "To enrich screen reader interactions, please activate Accessibility in Grammarl…" at bounding box center [342, 175] width 202 height 89
drag, startPoint x: 433, startPoint y: 251, endPoint x: 425, endPoint y: 245, distance: 9.6
click at [425, 245] on div "**********" at bounding box center [342, 173] width 223 height 166
click at [425, 245] on button "Add" at bounding box center [425, 240] width 37 height 19
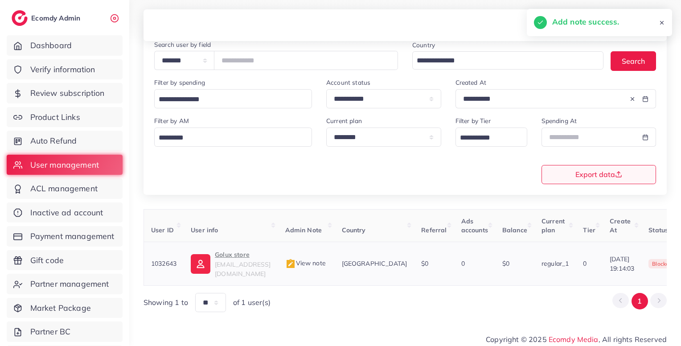
scroll to position [0, 184]
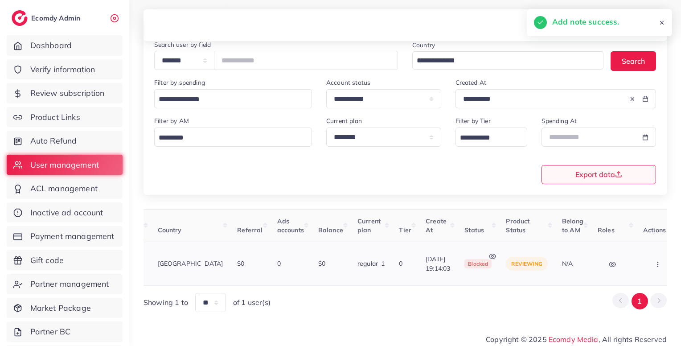
click at [657, 266] on circle "button" at bounding box center [657, 266] width 0 height 0
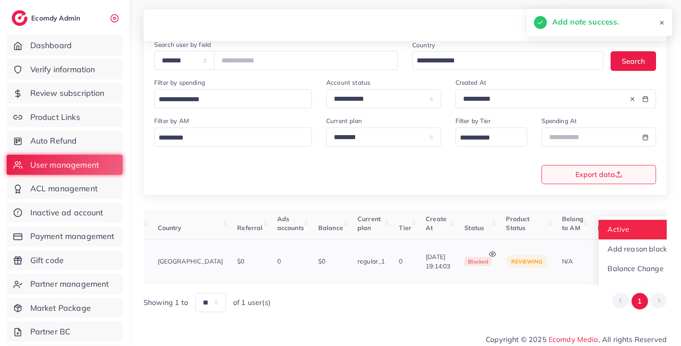
click at [621, 229] on link "Active" at bounding box center [637, 230] width 78 height 20
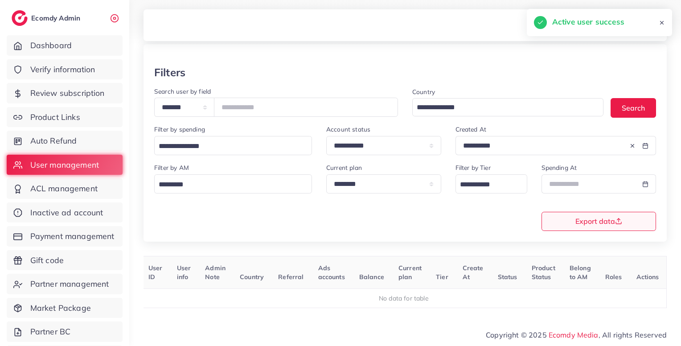
scroll to position [0, 0]
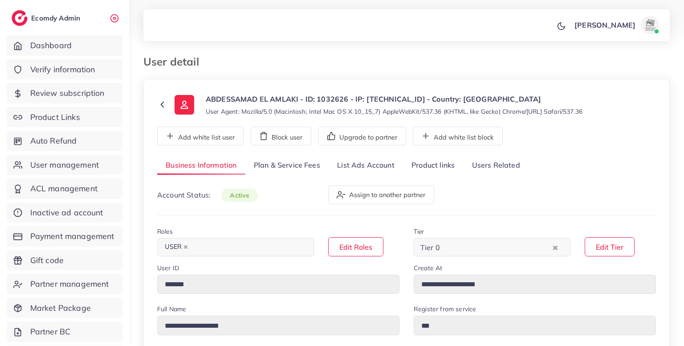
select select "*******"
click at [432, 161] on link "Product links" at bounding box center [433, 165] width 60 height 19
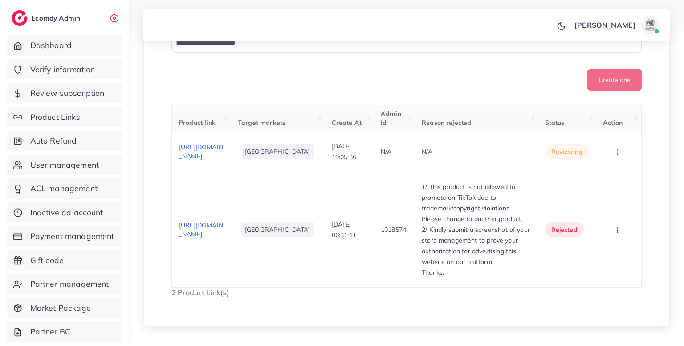
scroll to position [285, 0]
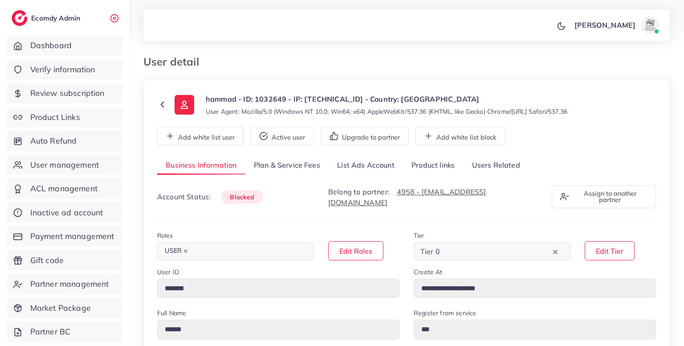
select select "**********"
click at [488, 170] on link "Users Related" at bounding box center [495, 165] width 65 height 19
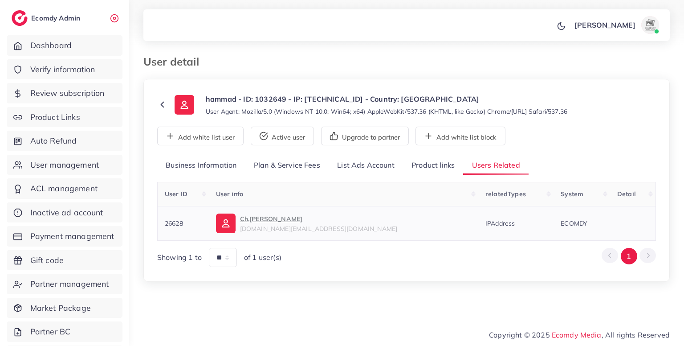
click at [175, 223] on span "26628" at bounding box center [174, 223] width 18 height 8
copy span "26628"
click at [91, 155] on link "User management" at bounding box center [65, 165] width 116 height 20
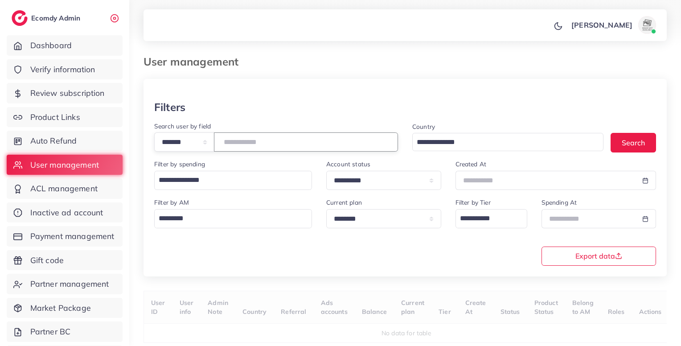
click at [278, 147] on input "number" at bounding box center [306, 141] width 184 height 19
paste input "*****"
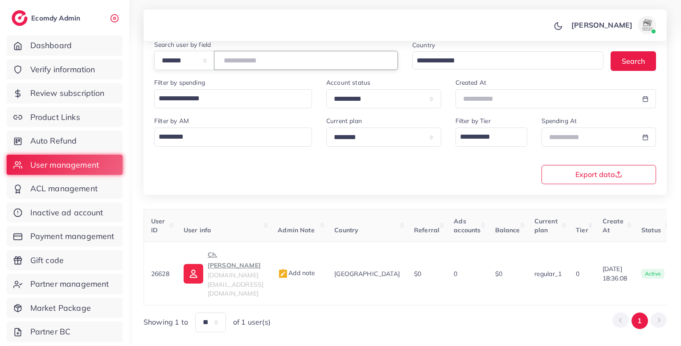
click at [248, 65] on input "*****" at bounding box center [306, 60] width 184 height 19
paste input "**"
click at [248, 65] on input "*******" at bounding box center [306, 60] width 184 height 19
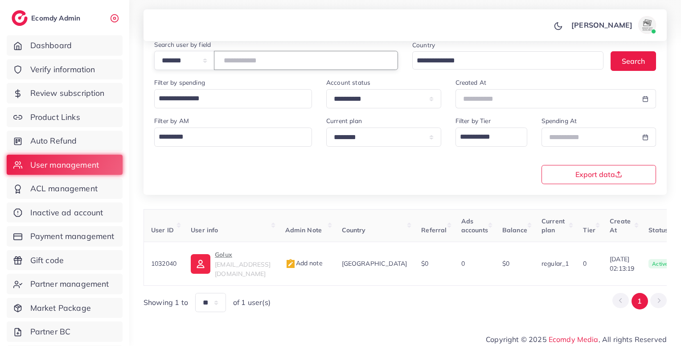
type input "*******"
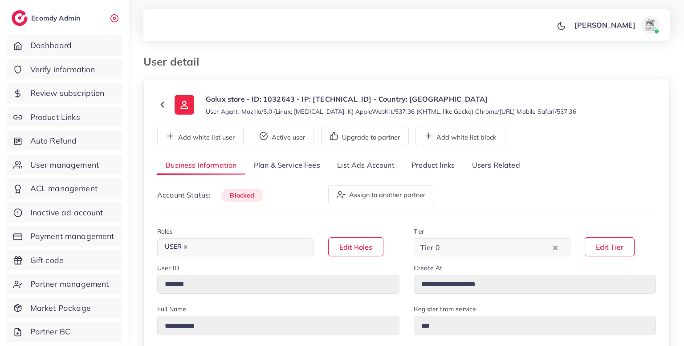
select select "********"
click at [484, 167] on link "Users Related" at bounding box center [495, 165] width 65 height 19
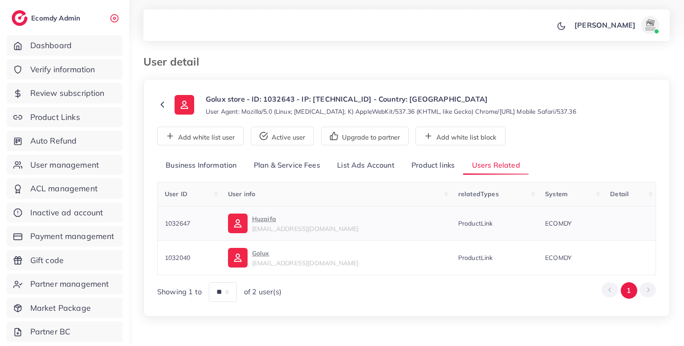
click at [171, 225] on span "1032647" at bounding box center [177, 223] width 25 height 8
copy span "1032647"
click at [180, 254] on span "1032040" at bounding box center [177, 257] width 25 height 8
copy span "1032040"
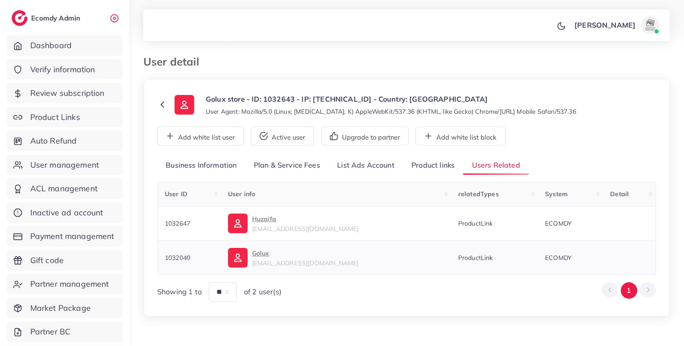
click at [180, 254] on span "1032040" at bounding box center [177, 257] width 25 height 8
click at [182, 224] on span "1032647" at bounding box center [177, 223] width 25 height 8
copy span "1032647"
click at [182, 224] on span "1032647" at bounding box center [177, 223] width 25 height 8
click at [278, 100] on p "Golux store - ID: 1032643 - IP: [TECHNICAL_ID] - Country: [GEOGRAPHIC_DATA]" at bounding box center [391, 99] width 371 height 11
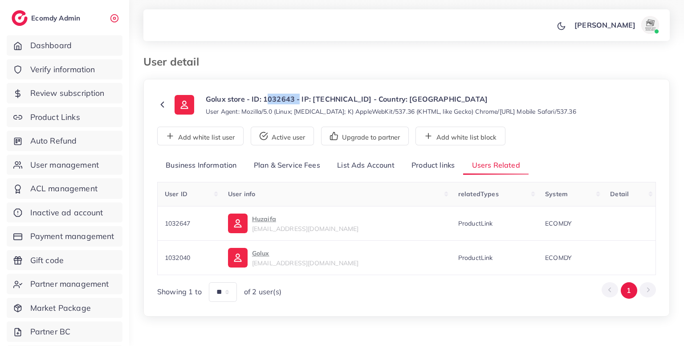
copy p "1032643"
click at [278, 100] on p "Golux store - ID: 1032643 - IP: [TECHNICAL_ID] - Country: [GEOGRAPHIC_DATA]" at bounding box center [391, 99] width 371 height 11
click at [94, 166] on span "User management" at bounding box center [67, 165] width 69 height 12
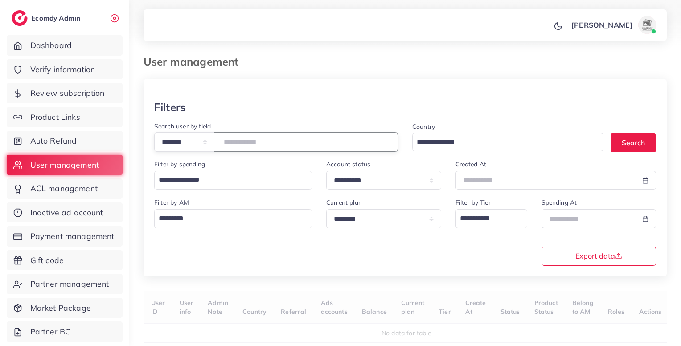
paste input "*******"
click at [297, 142] on input "*******" at bounding box center [306, 141] width 184 height 19
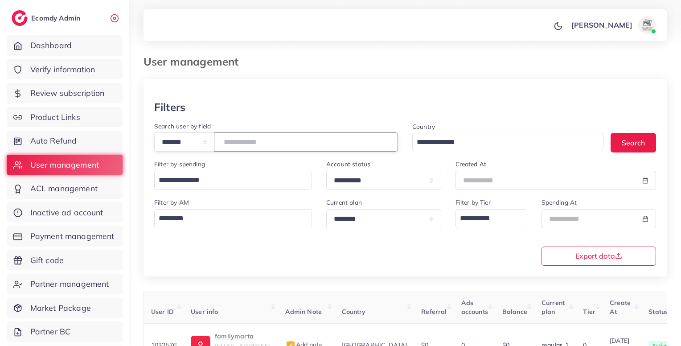
type input "*******"
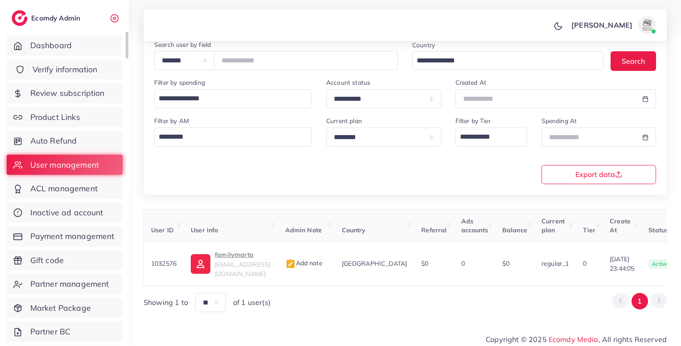
click at [91, 60] on link "Verify information" at bounding box center [65, 69] width 116 height 20
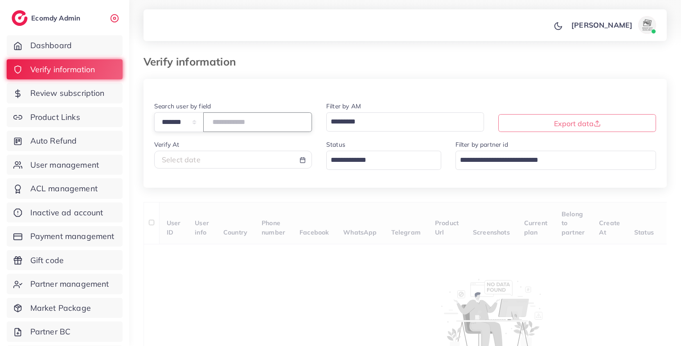
paste input "*******"
click at [270, 119] on input "*******" at bounding box center [257, 121] width 109 height 19
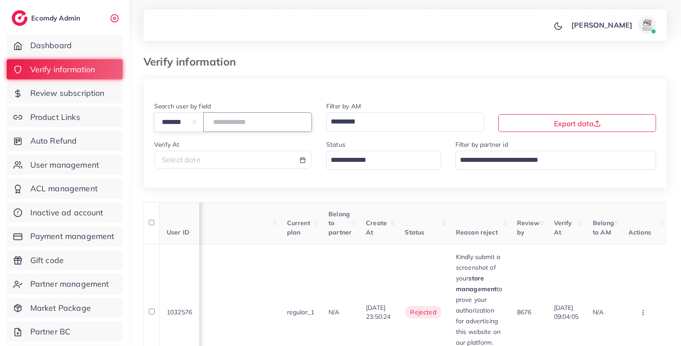
click at [238, 115] on input "*******" at bounding box center [257, 121] width 109 height 19
paste input "number"
click at [238, 115] on input "*******" at bounding box center [257, 121] width 109 height 19
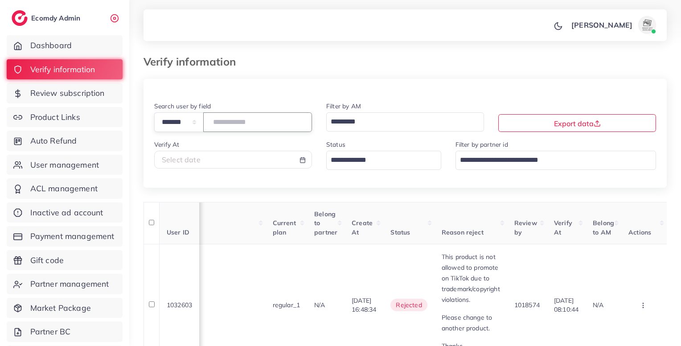
click at [232, 122] on input "*******" at bounding box center [257, 121] width 109 height 19
paste input "number"
click at [232, 122] on input "*******" at bounding box center [257, 121] width 109 height 19
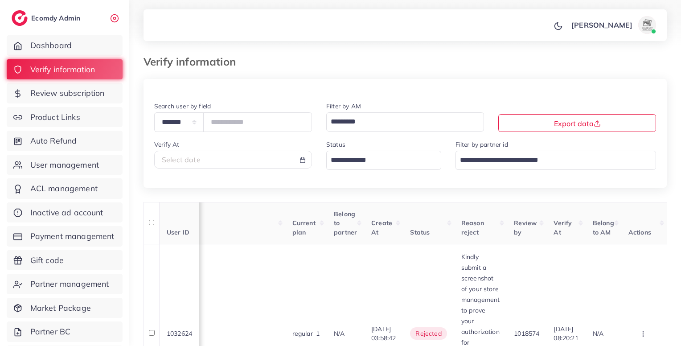
click at [224, 132] on div "**********" at bounding box center [233, 120] width 172 height 38
drag, startPoint x: 224, startPoint y: 132, endPoint x: 226, endPoint y: 127, distance: 5.4
click at [226, 127] on div "**********" at bounding box center [233, 120] width 172 height 38
click at [226, 127] on input "*******" at bounding box center [257, 121] width 109 height 19
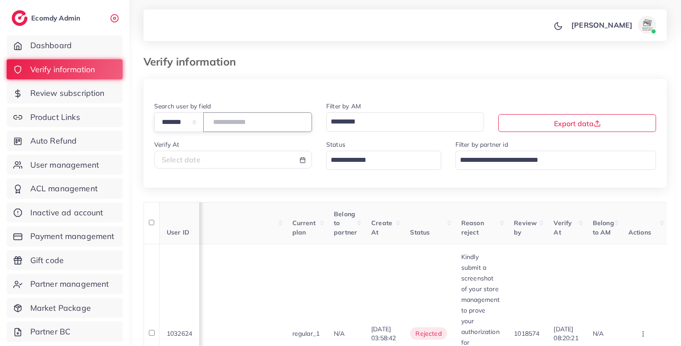
paste input "number"
click at [226, 127] on input "*******" at bounding box center [257, 121] width 109 height 19
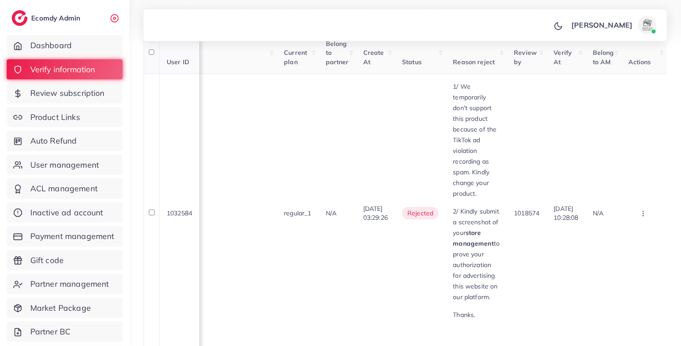
scroll to position [278, 0]
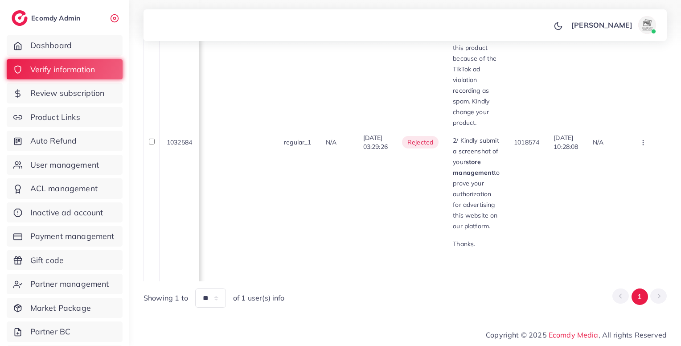
type input "*******"
